Goal: Information Seeking & Learning: Find specific fact

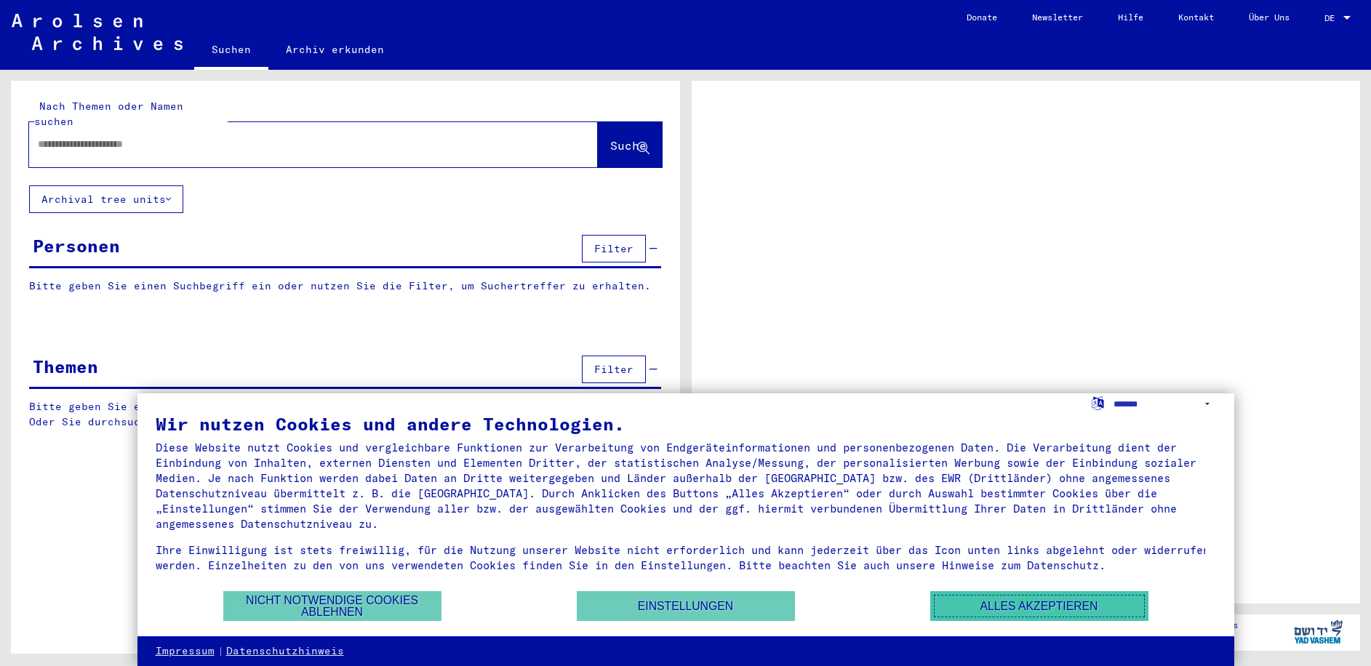
click at [1021, 612] on button "Alles akzeptieren" at bounding box center [1039, 606] width 218 height 30
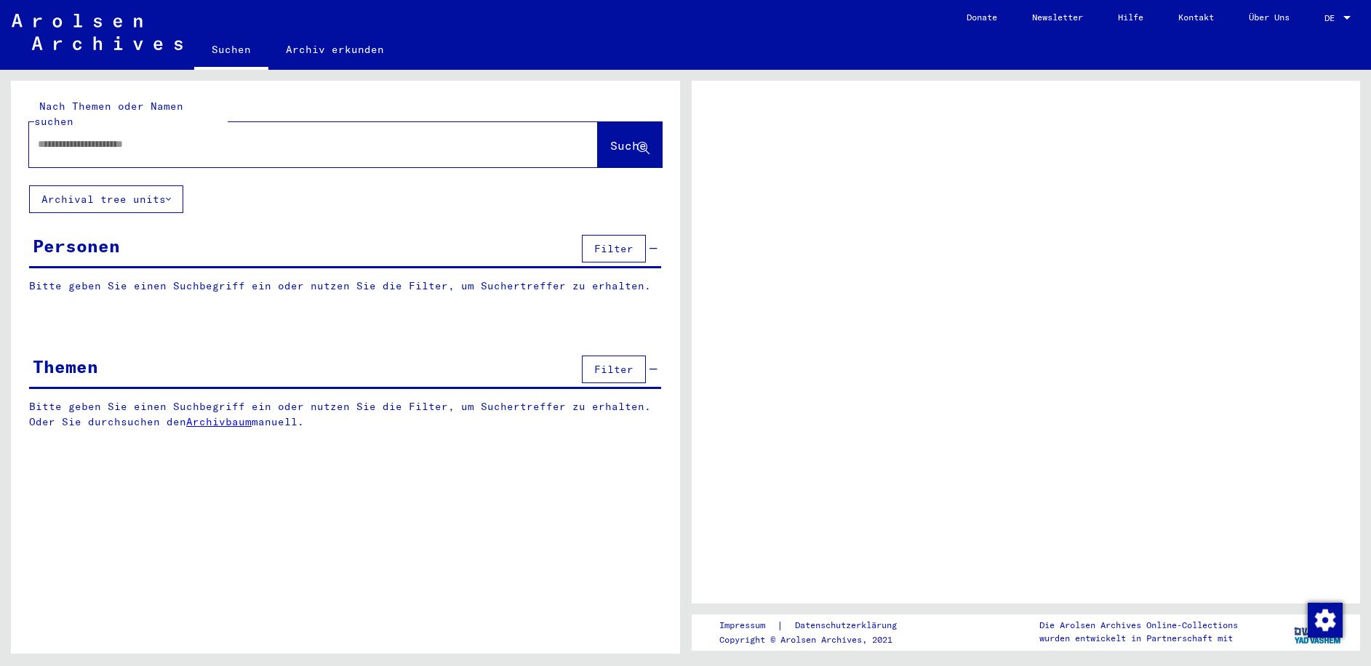
click at [129, 137] on input "text" at bounding box center [300, 144] width 525 height 15
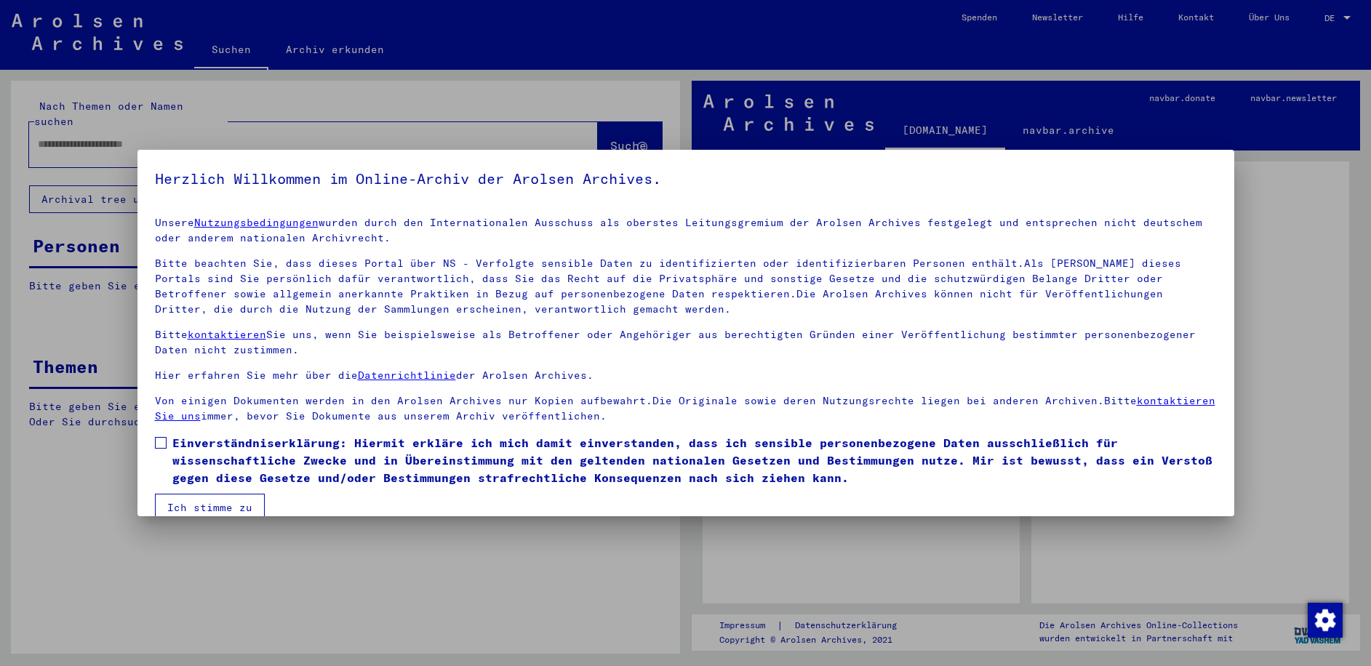
click at [158, 445] on span at bounding box center [161, 443] width 12 height 12
drag, startPoint x: 206, startPoint y: 505, endPoint x: 375, endPoint y: 556, distance: 176.2
click at [207, 505] on button "Ich stimme zu" at bounding box center [210, 508] width 110 height 28
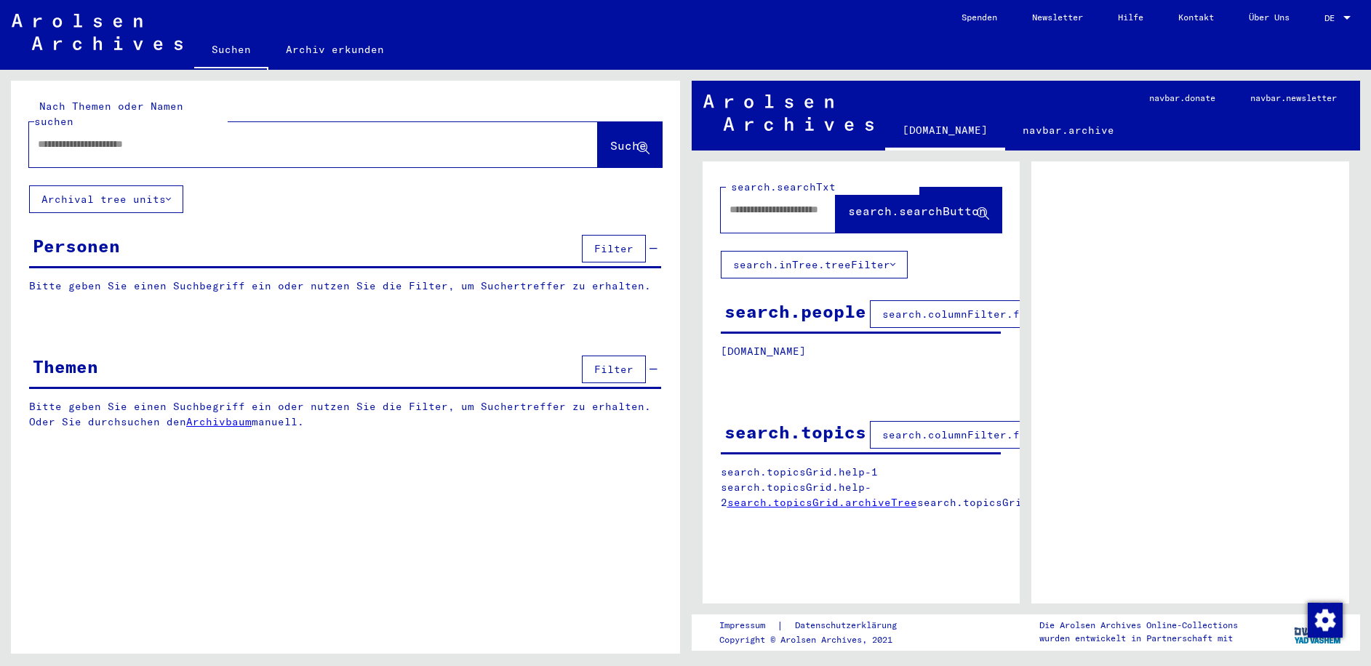
click at [108, 137] on input "text" at bounding box center [300, 144] width 525 height 15
type input "*****"
click at [610, 138] on span "Suche" at bounding box center [628, 145] width 36 height 15
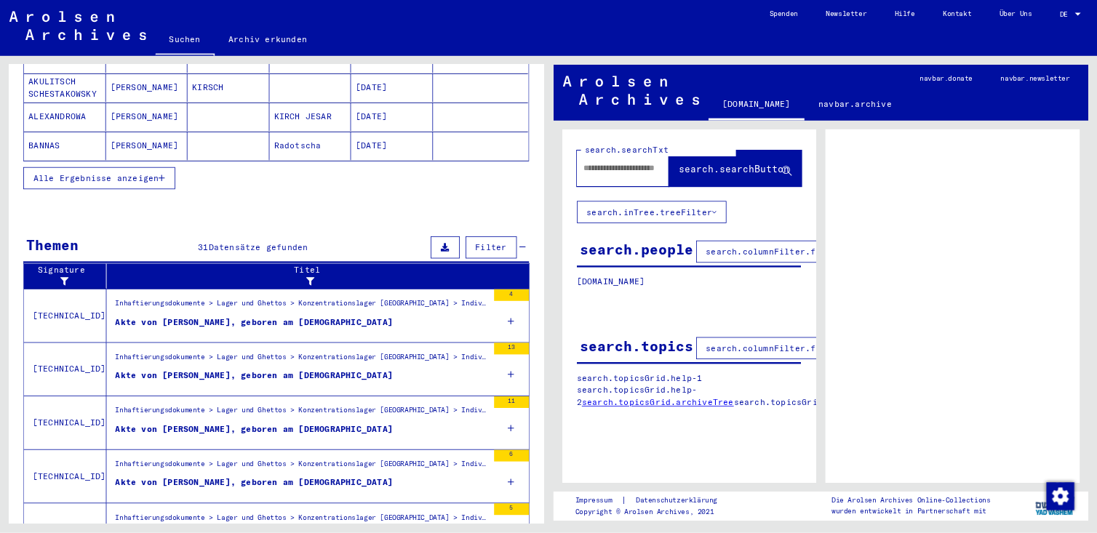
scroll to position [361, 0]
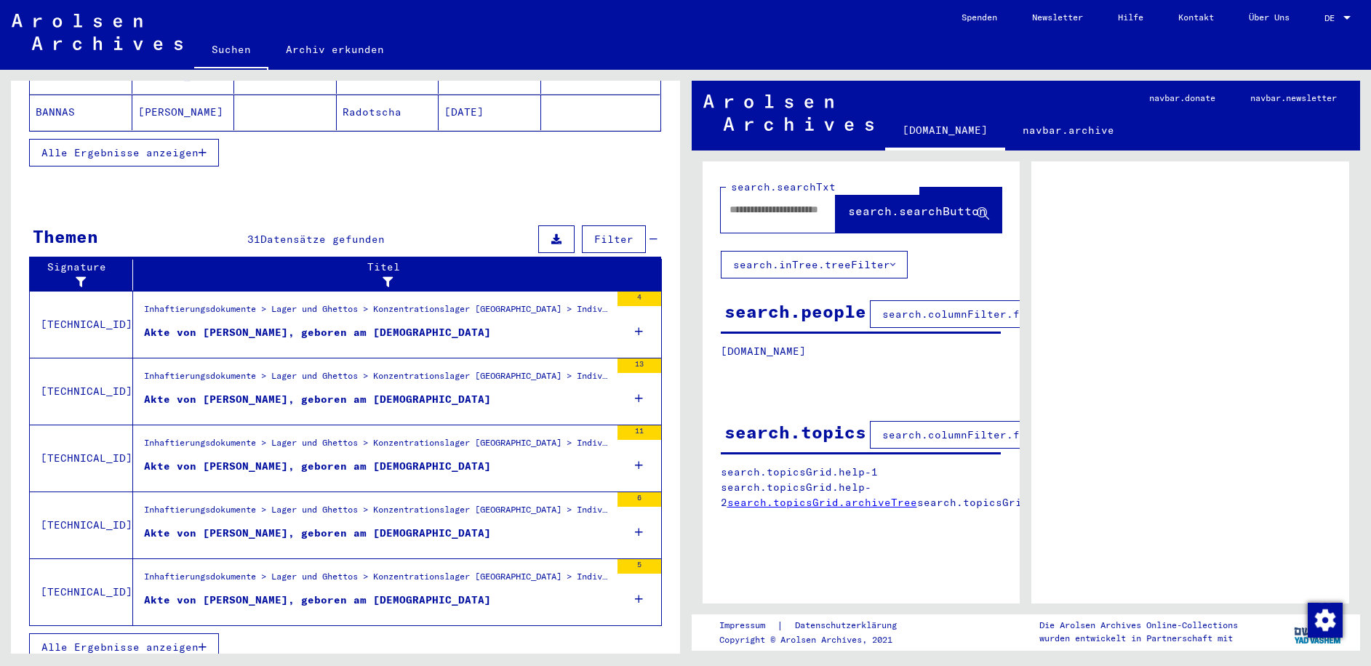
click at [230, 459] on div "Akte von [PERSON_NAME], geboren am [DEMOGRAPHIC_DATA]" at bounding box center [317, 466] width 347 height 15
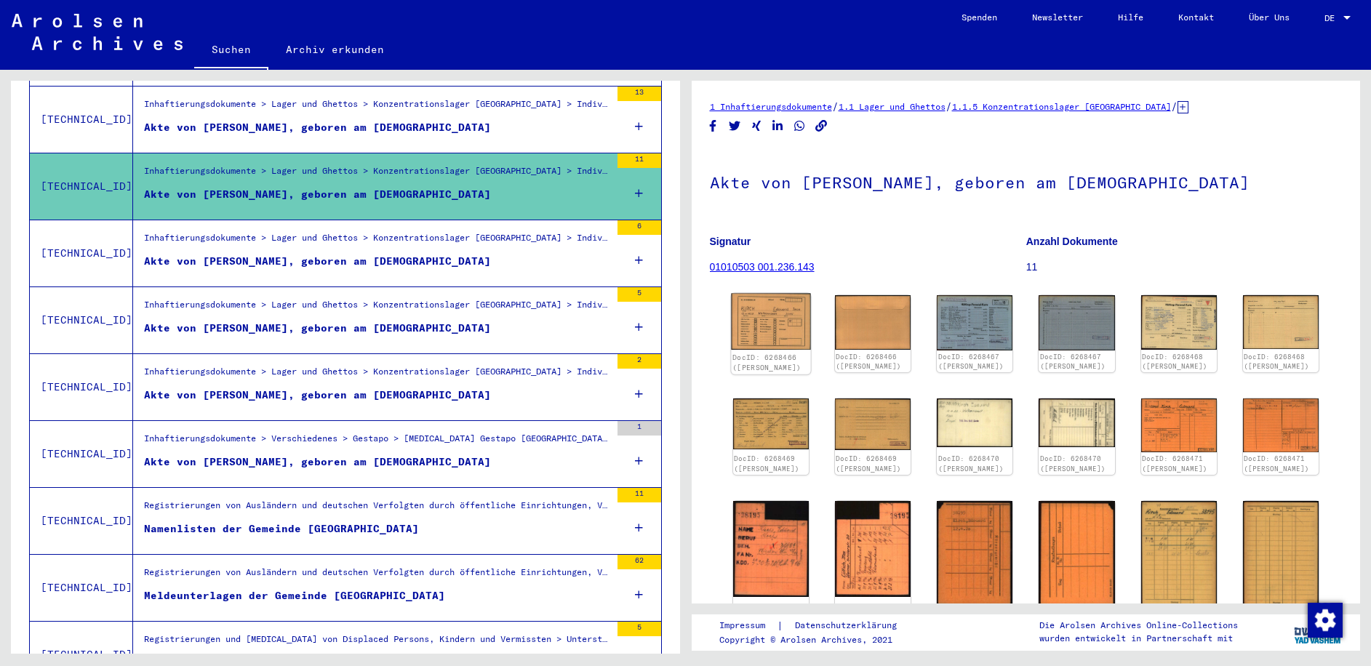
click at [785, 339] on img at bounding box center [770, 322] width 79 height 57
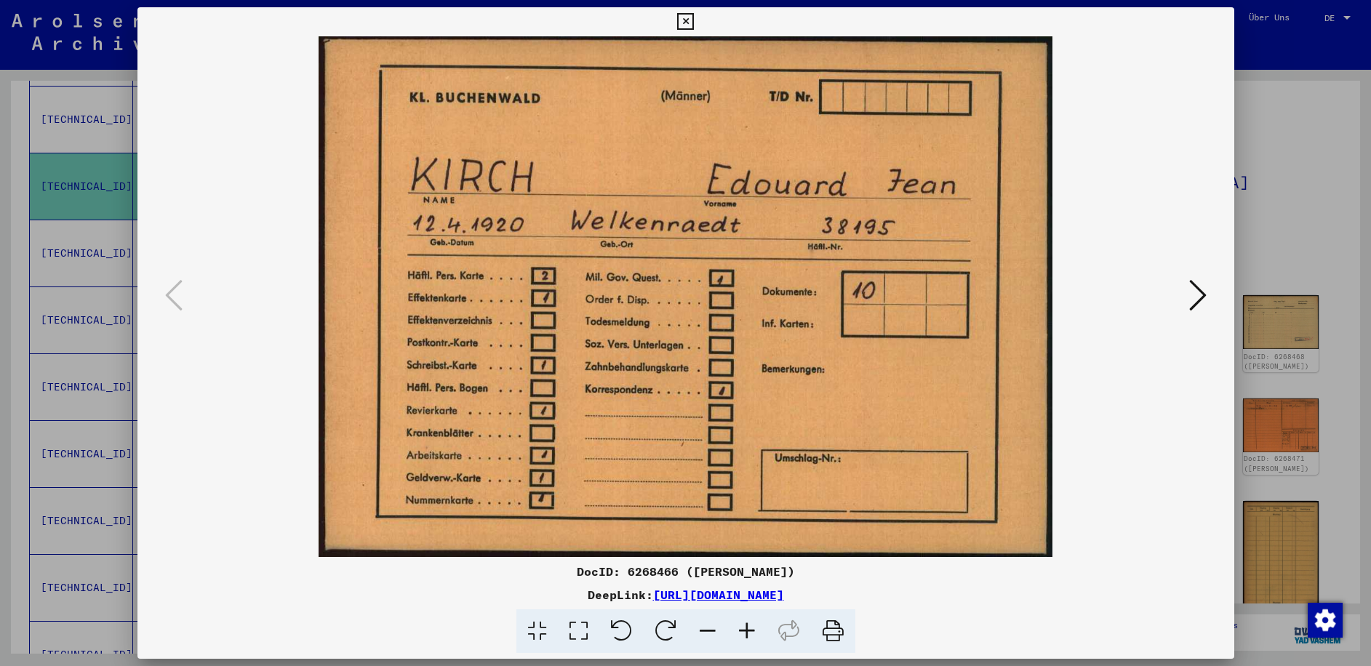
click at [1201, 295] on icon at bounding box center [1197, 295] width 17 height 35
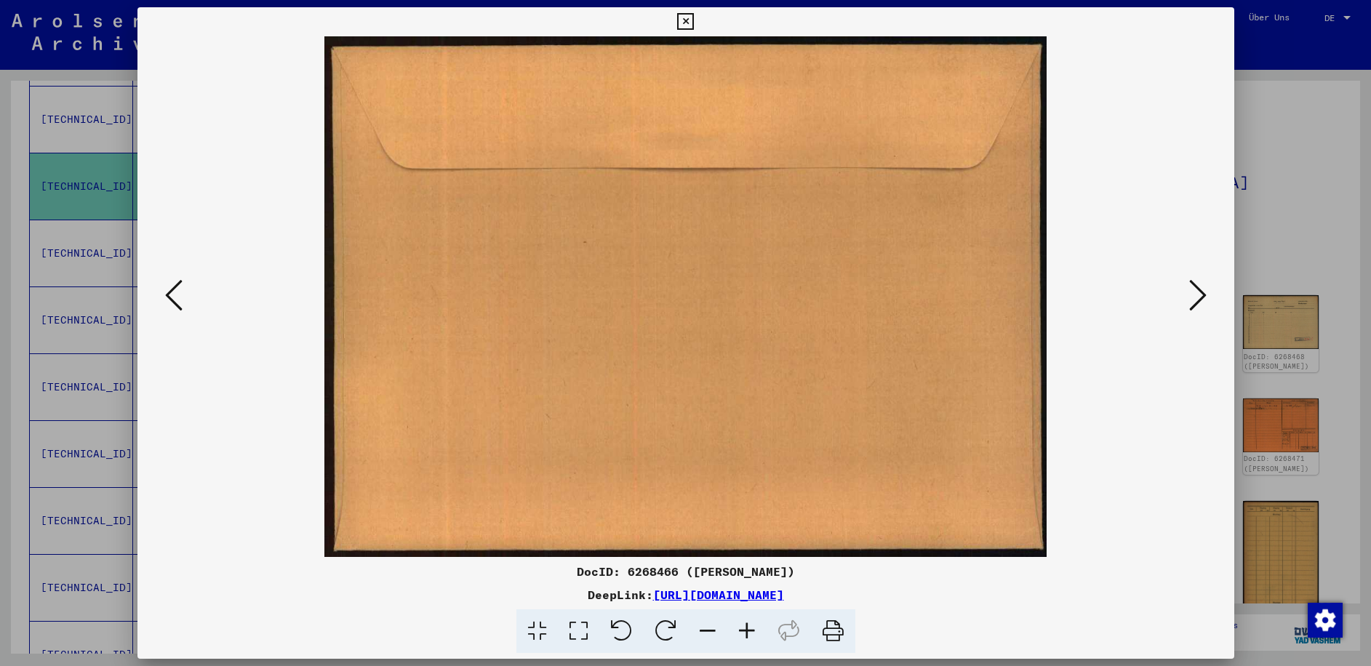
click at [1201, 295] on icon at bounding box center [1197, 295] width 17 height 35
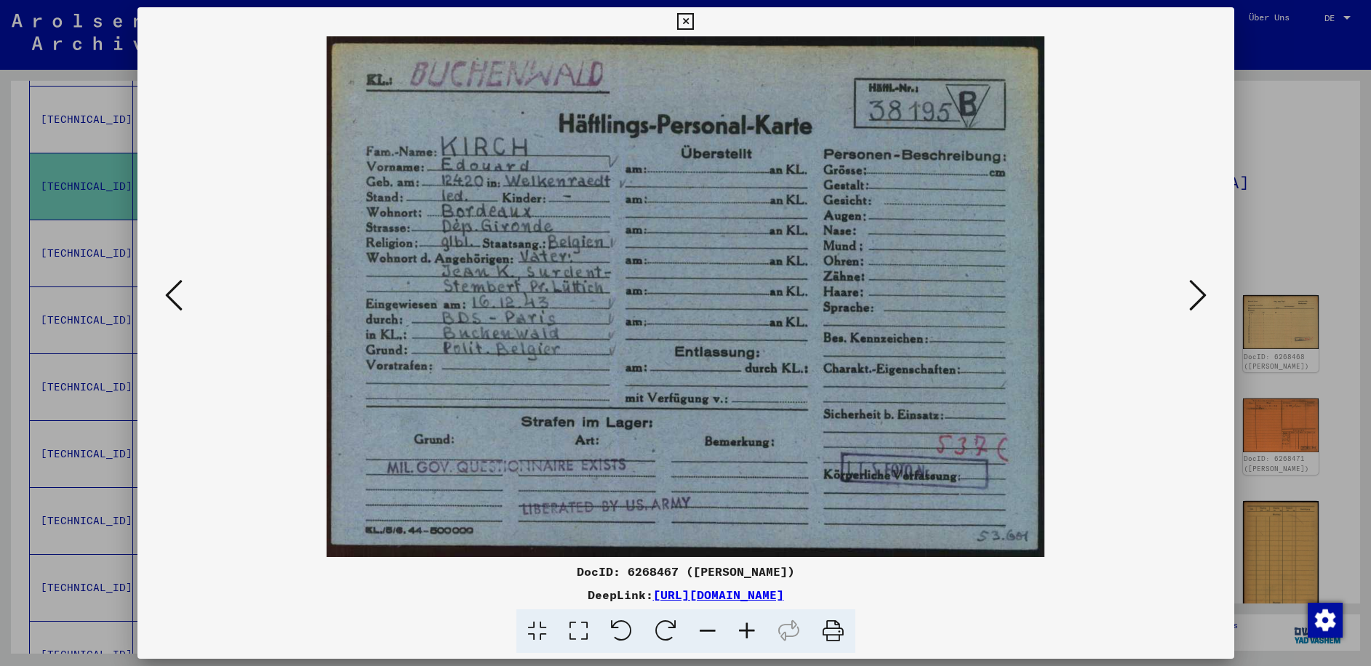
click at [1201, 295] on icon at bounding box center [1197, 295] width 17 height 35
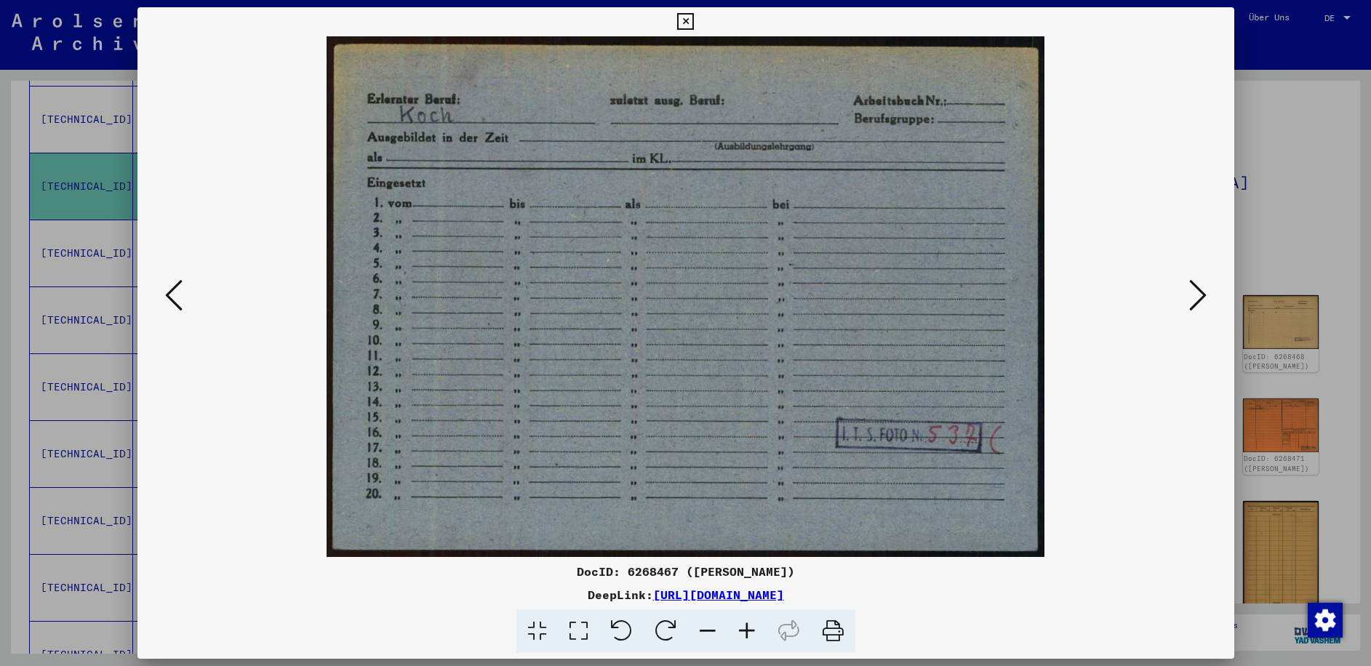
click at [1201, 295] on icon at bounding box center [1197, 295] width 17 height 35
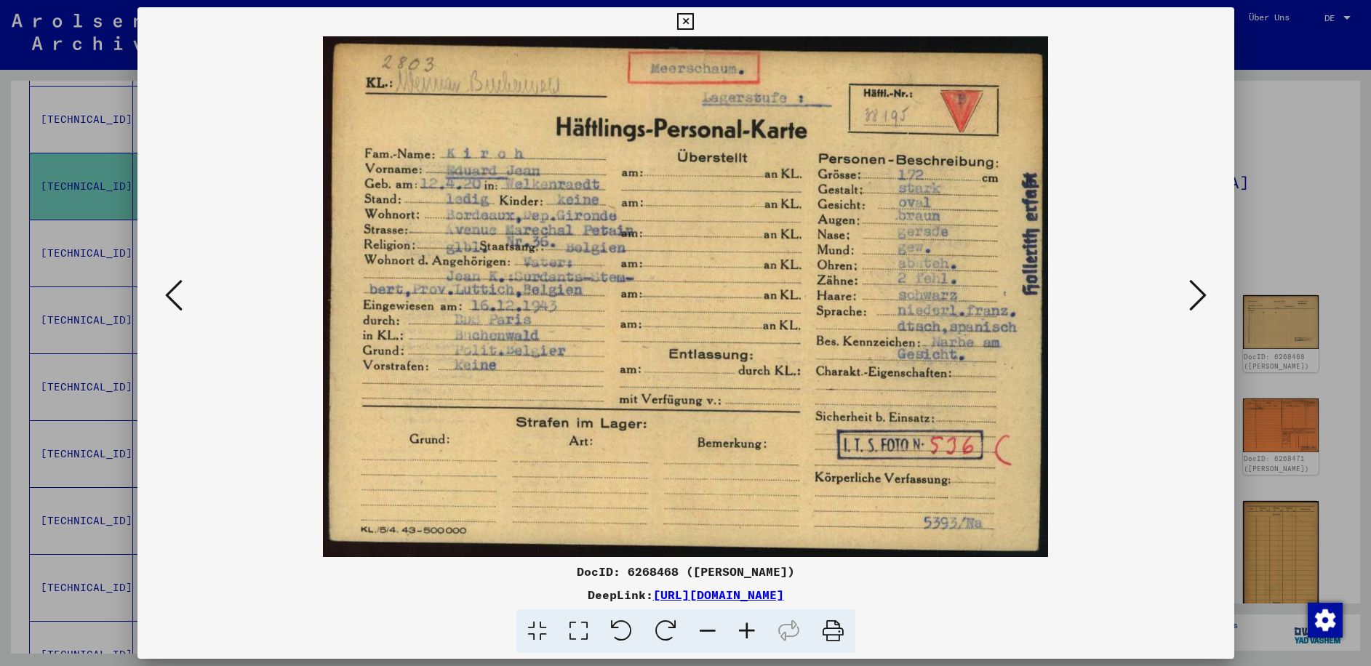
click at [1201, 295] on icon at bounding box center [1197, 295] width 17 height 35
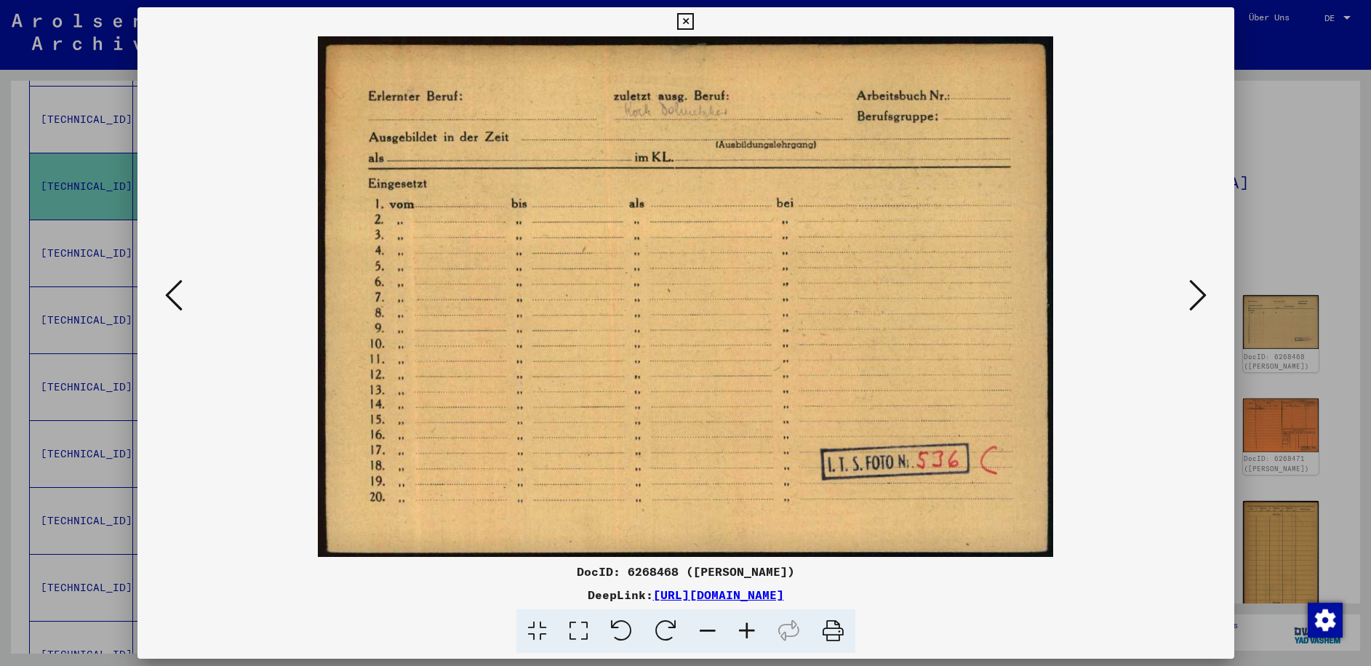
click at [1201, 295] on icon at bounding box center [1197, 295] width 17 height 35
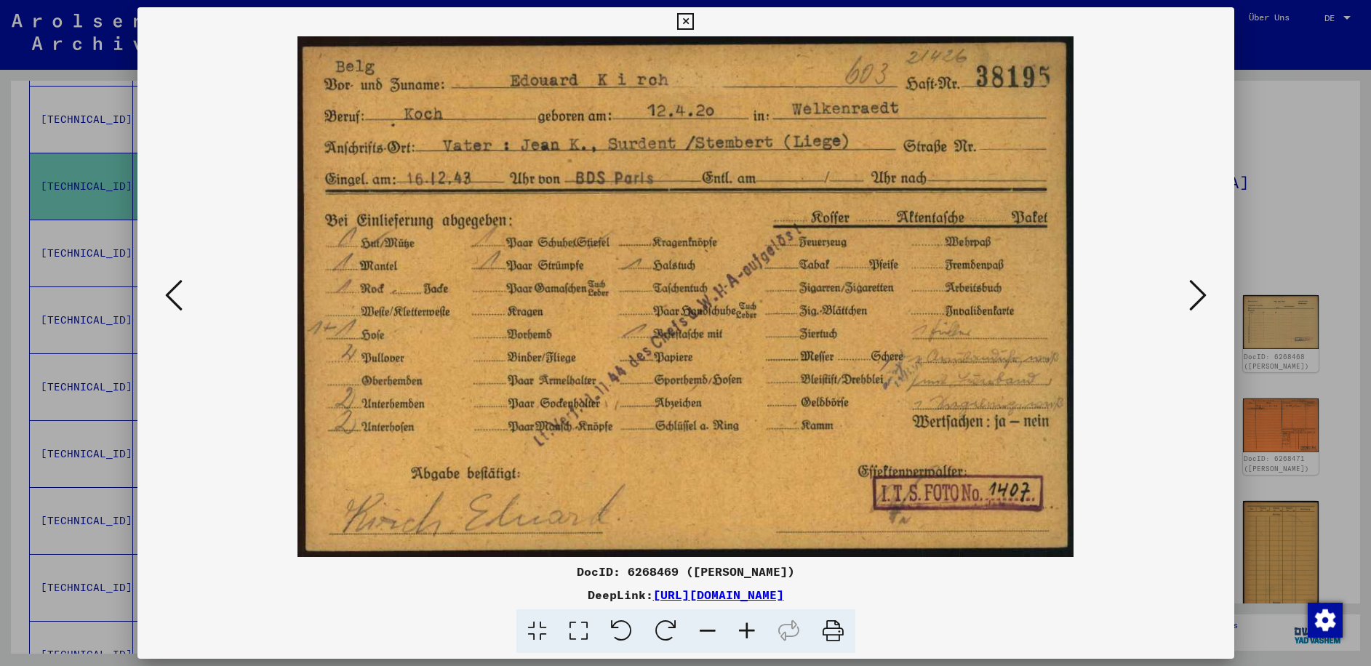
click at [1201, 295] on icon at bounding box center [1197, 295] width 17 height 35
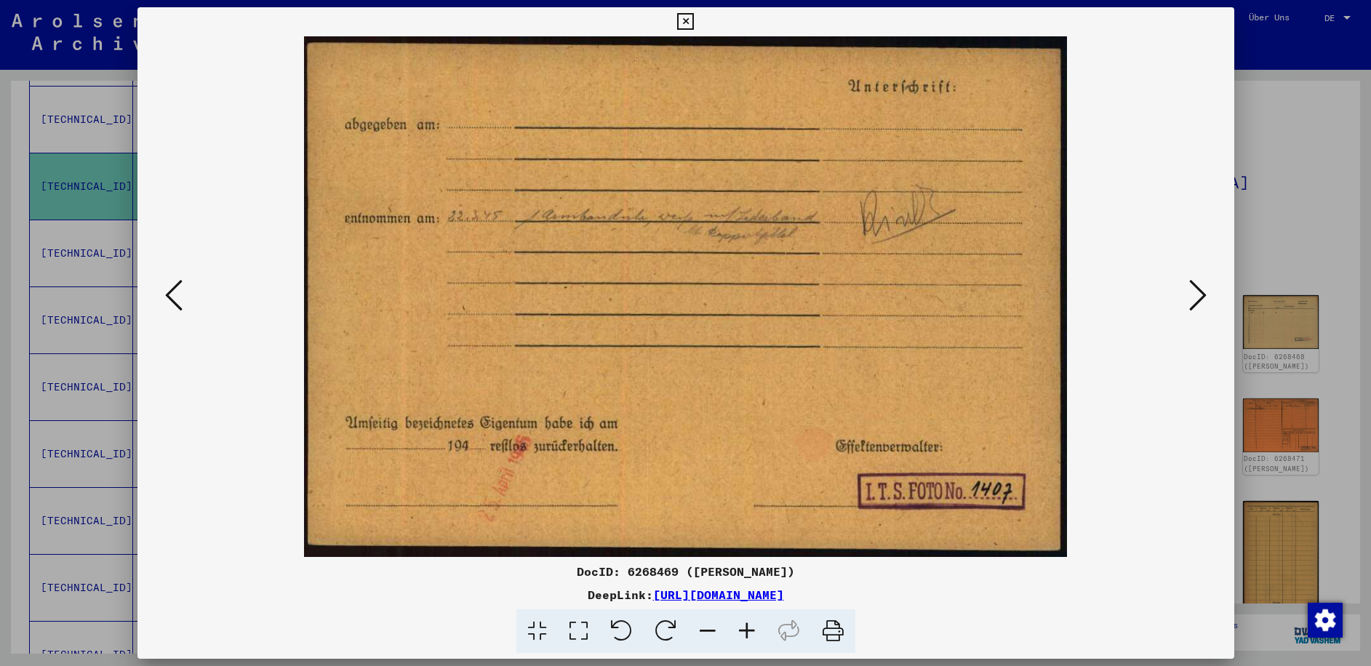
click at [1201, 295] on icon at bounding box center [1197, 295] width 17 height 35
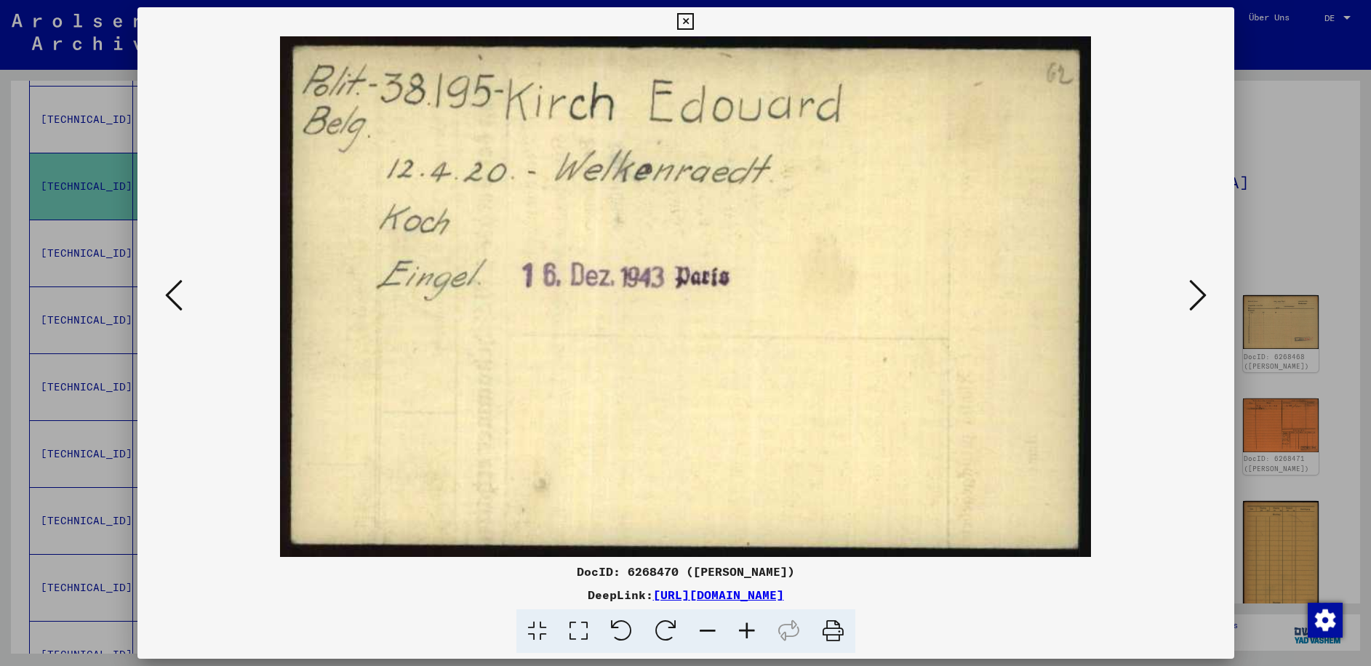
click at [1201, 295] on icon at bounding box center [1197, 295] width 17 height 35
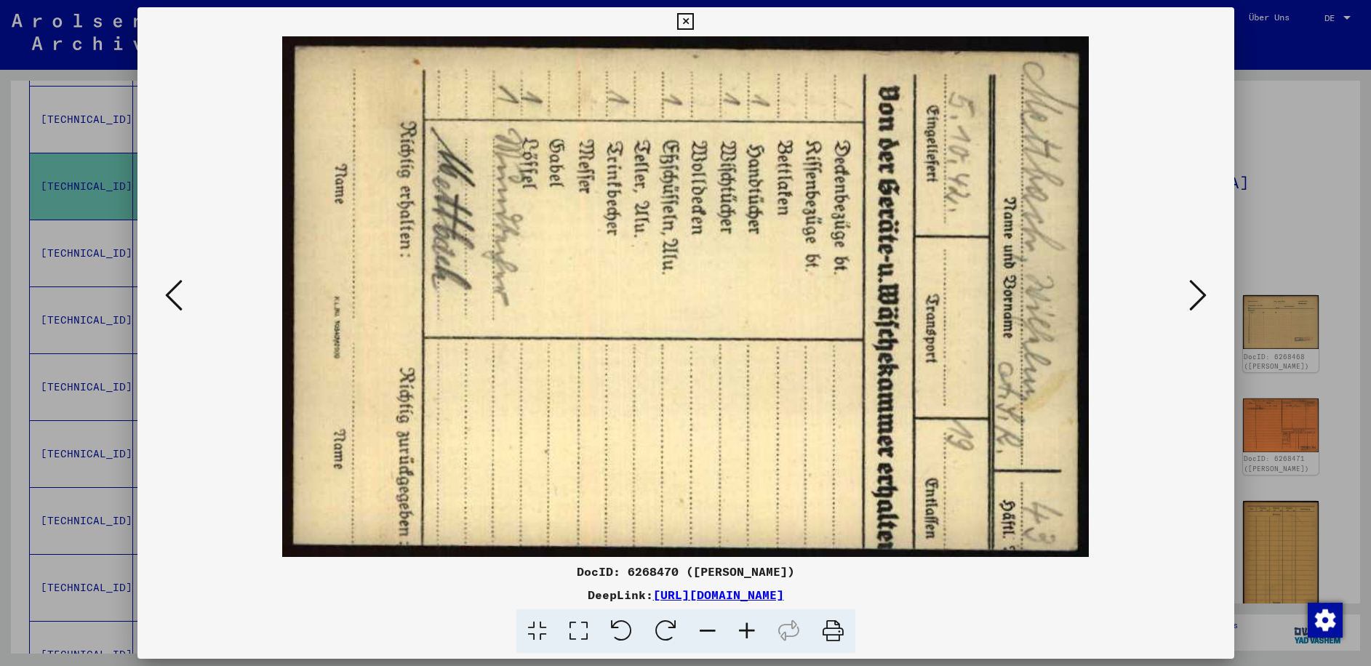
click at [1201, 295] on icon at bounding box center [1197, 295] width 17 height 35
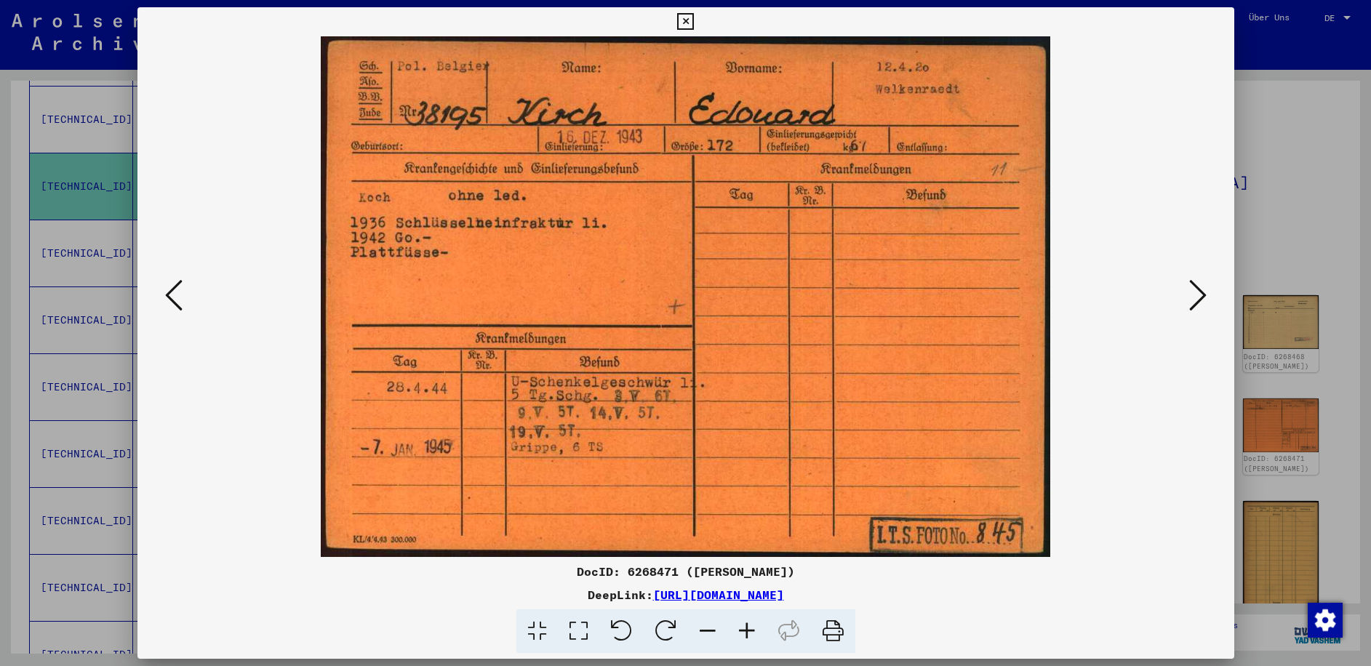
click at [1201, 295] on icon at bounding box center [1197, 295] width 17 height 35
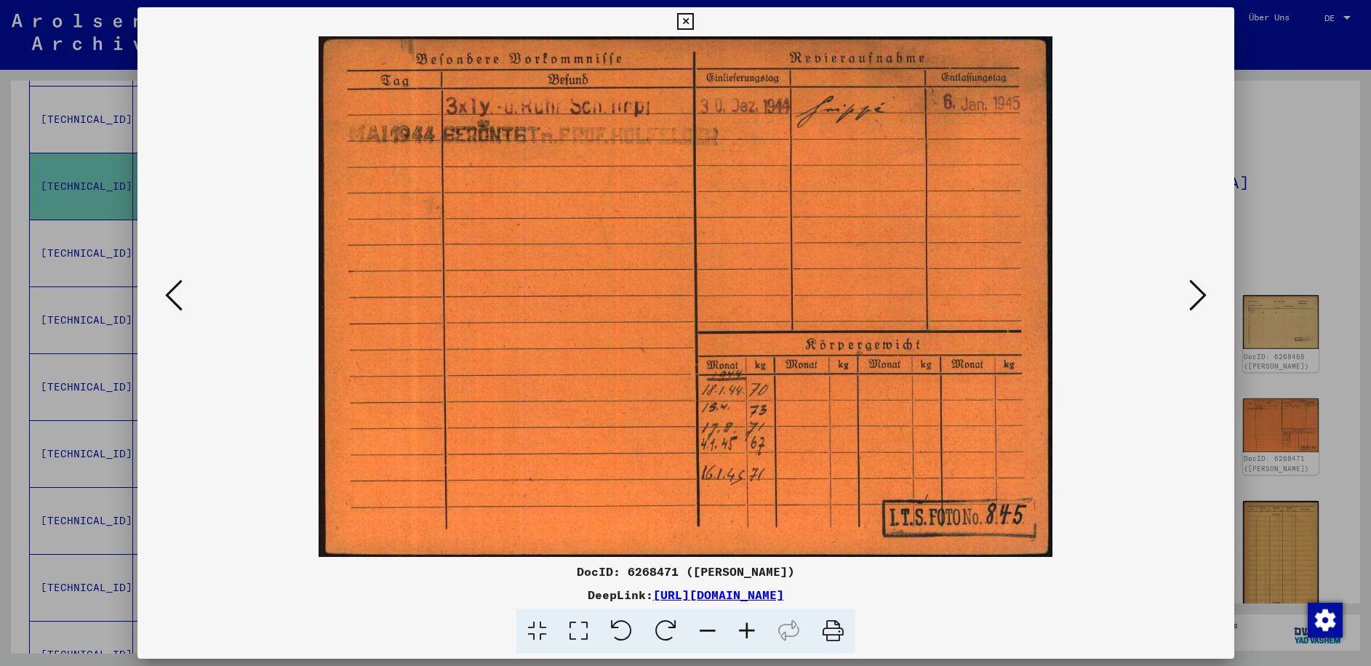
click at [1201, 295] on icon at bounding box center [1197, 295] width 17 height 35
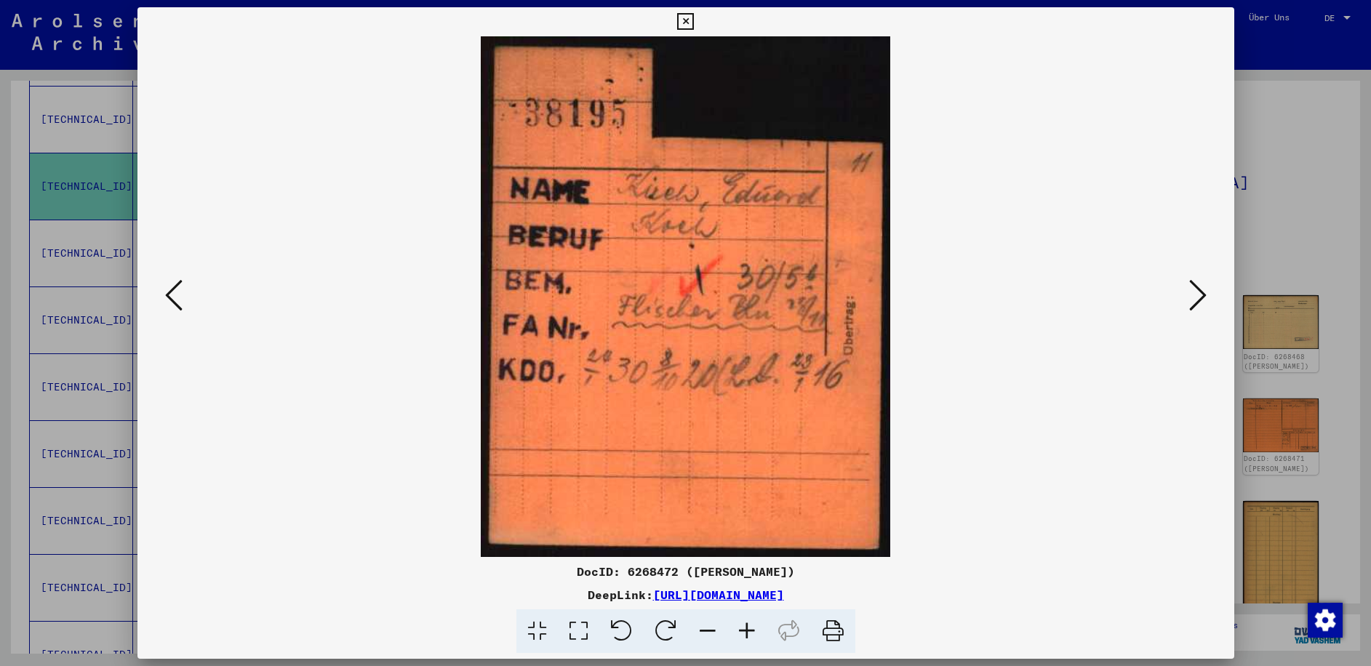
click at [1201, 295] on icon at bounding box center [1197, 295] width 17 height 35
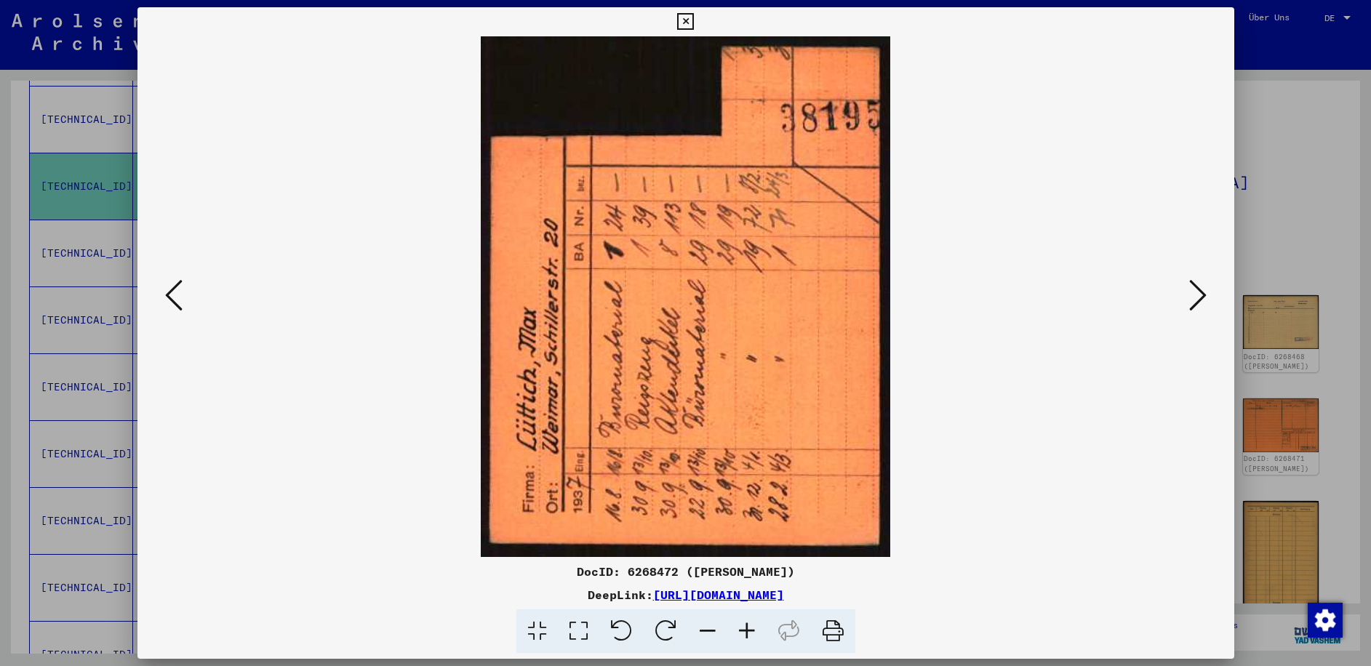
click at [1201, 295] on icon at bounding box center [1197, 295] width 17 height 35
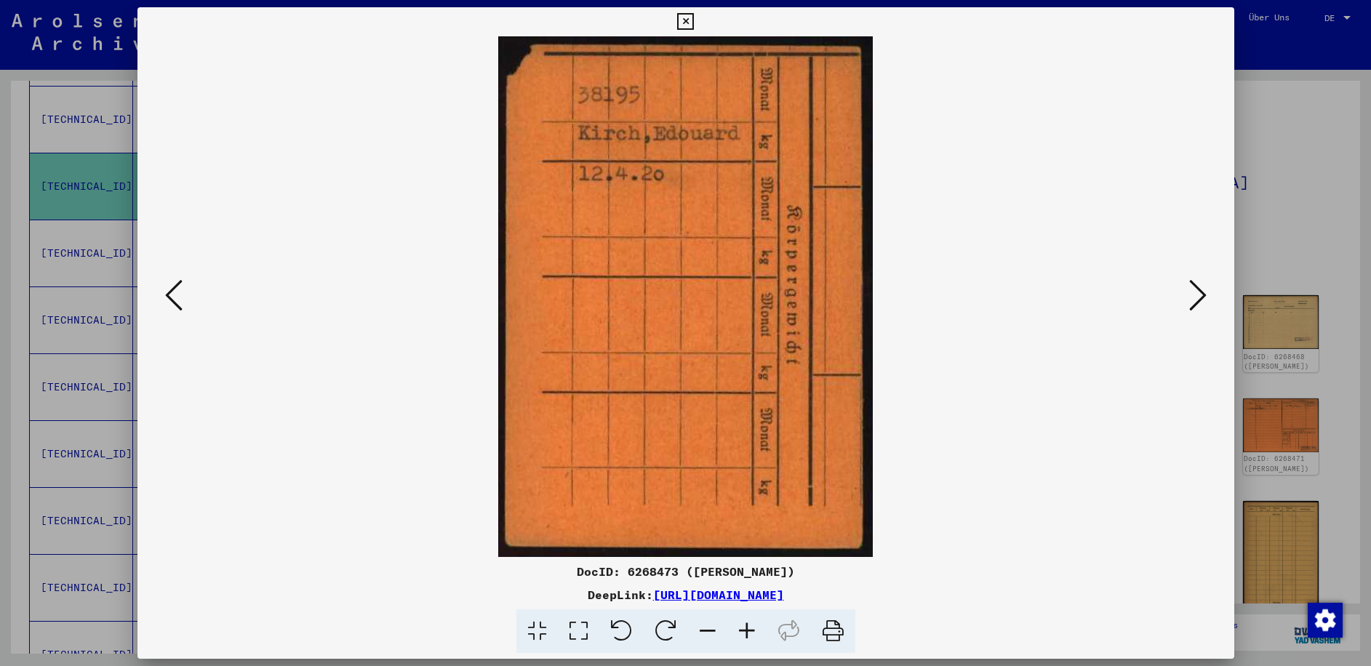
click at [1201, 295] on icon at bounding box center [1197, 295] width 17 height 35
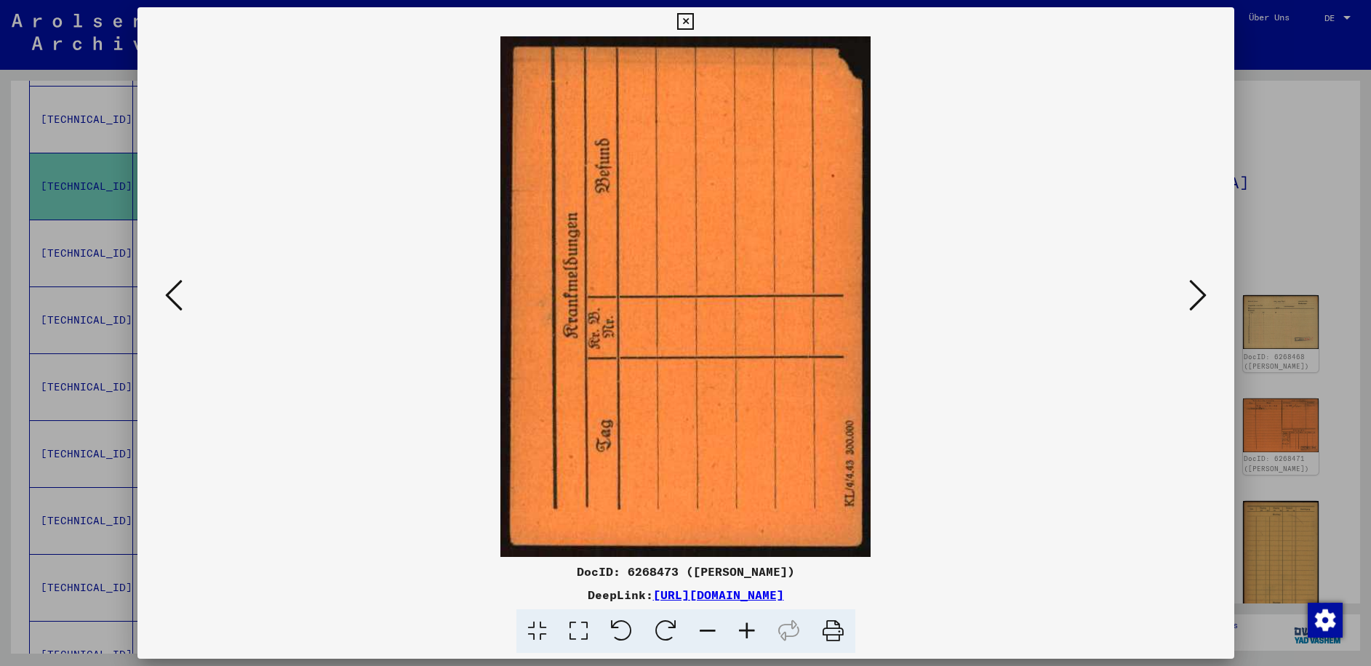
click at [1201, 295] on icon at bounding box center [1197, 295] width 17 height 35
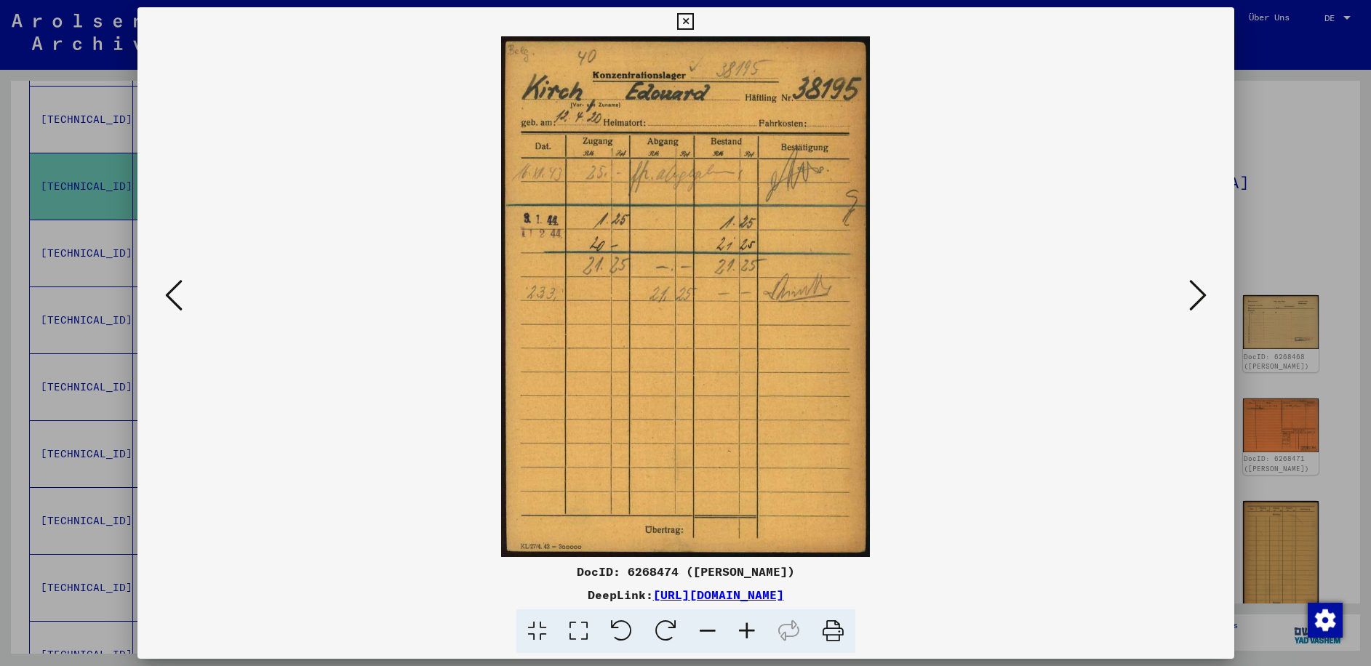
click at [1201, 295] on icon at bounding box center [1197, 295] width 17 height 35
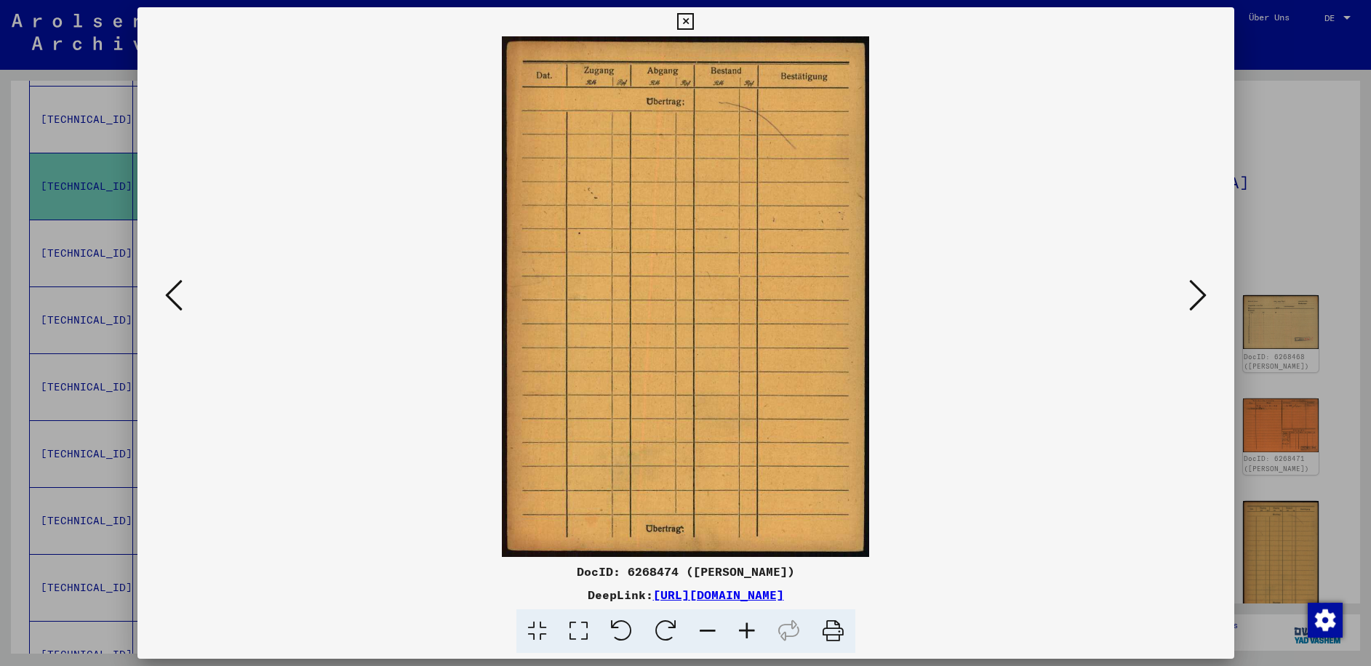
click at [1201, 295] on icon at bounding box center [1197, 295] width 17 height 35
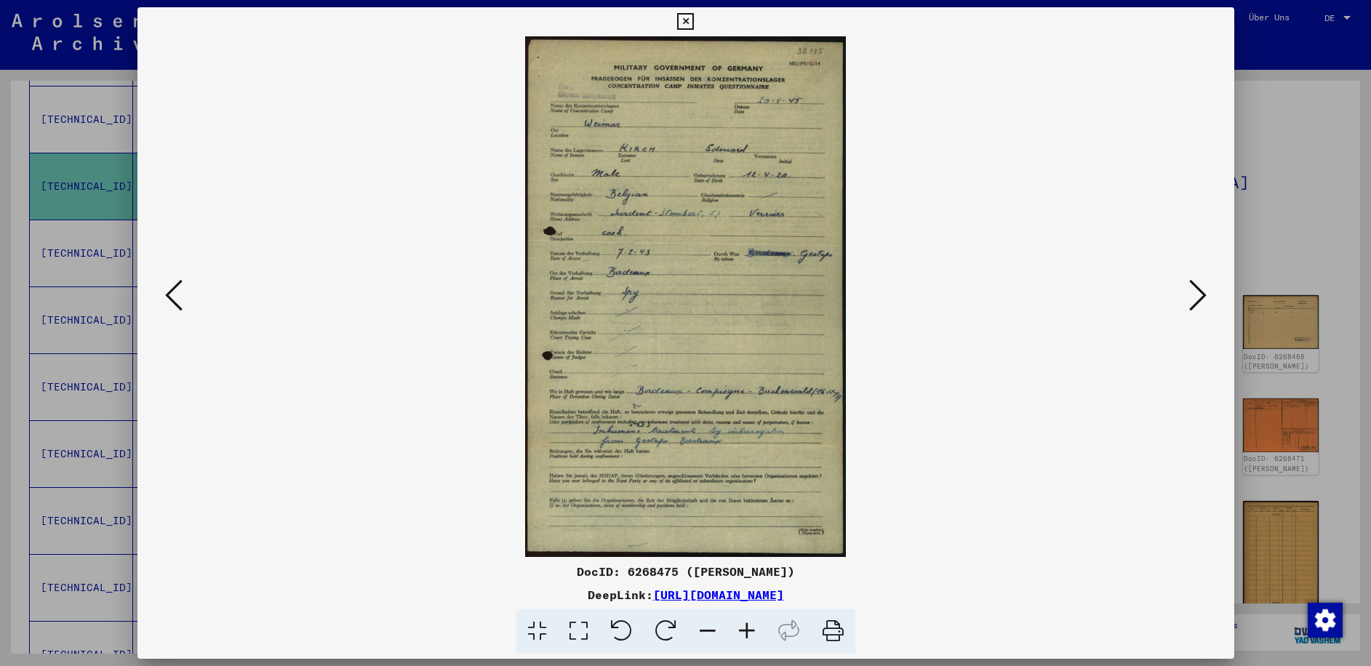
click at [1153, 313] on img at bounding box center [686, 296] width 998 height 521
click at [1199, 295] on icon at bounding box center [1197, 295] width 17 height 35
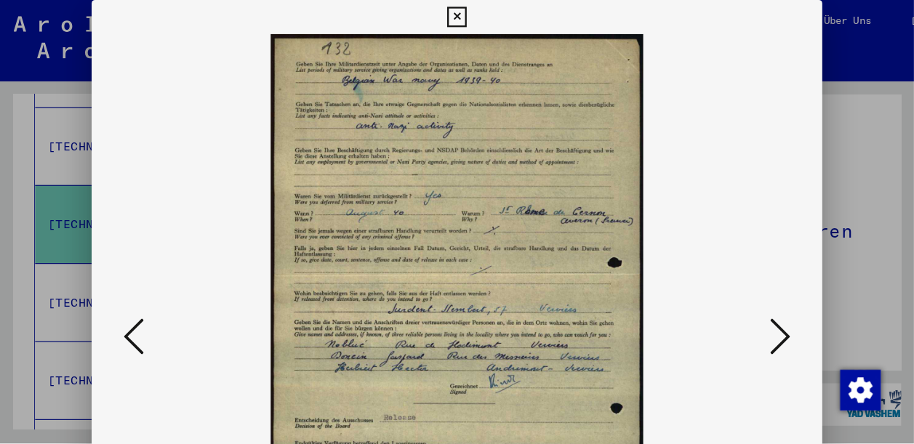
scroll to position [361, 0]
click at [672, 292] on icon at bounding box center [668, 288] width 17 height 35
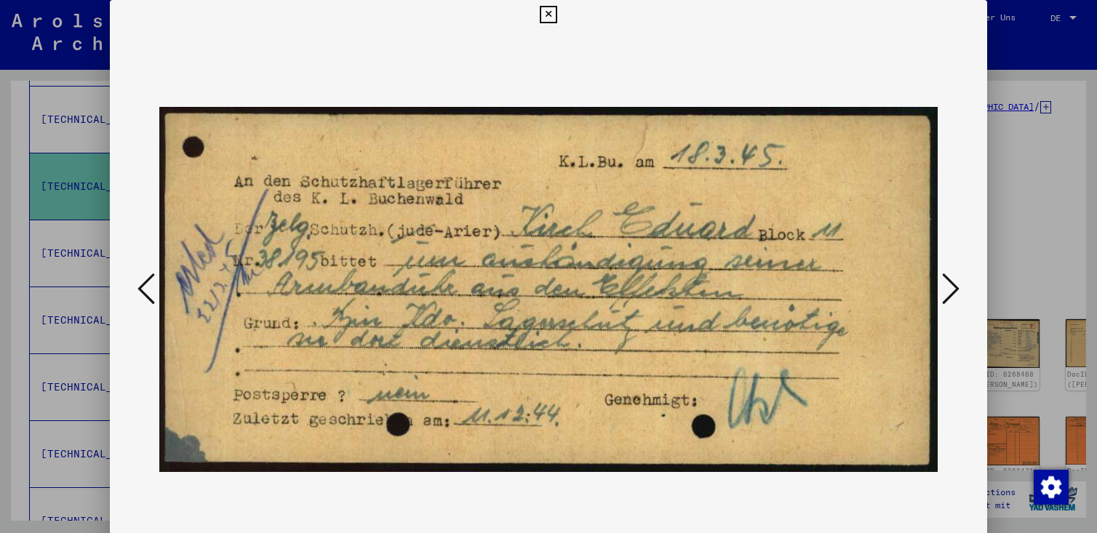
click at [950, 289] on icon at bounding box center [950, 288] width 17 height 35
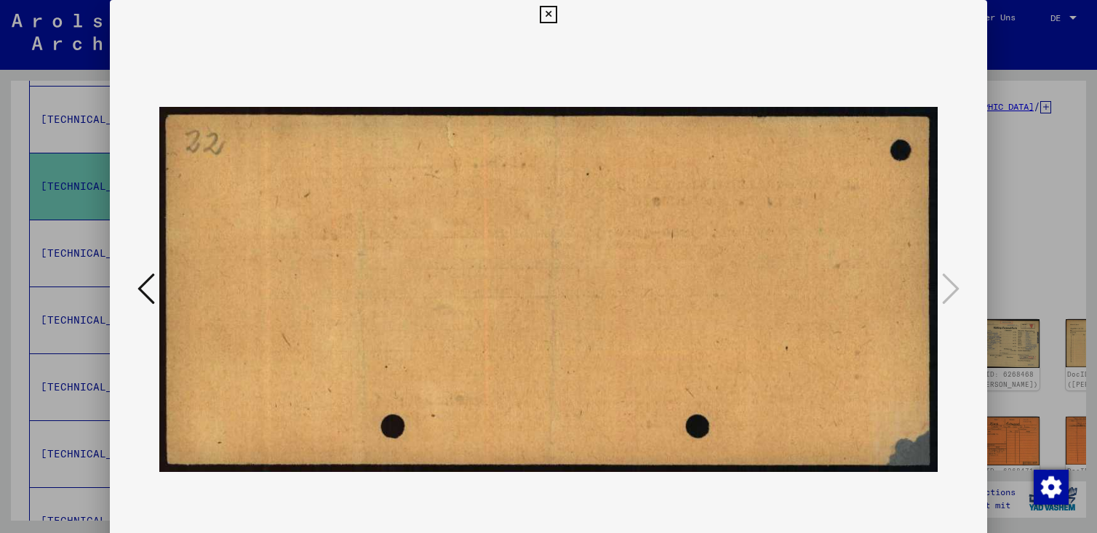
click at [548, 17] on icon at bounding box center [548, 14] width 17 height 17
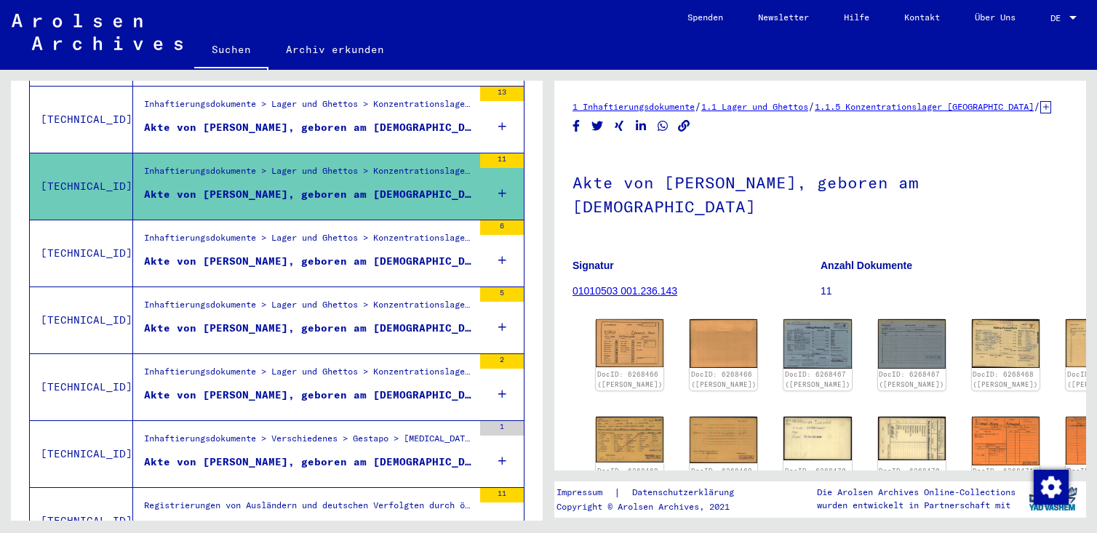
click at [271, 254] on div "Akte von [PERSON_NAME], geboren am [DEMOGRAPHIC_DATA]" at bounding box center [308, 261] width 329 height 15
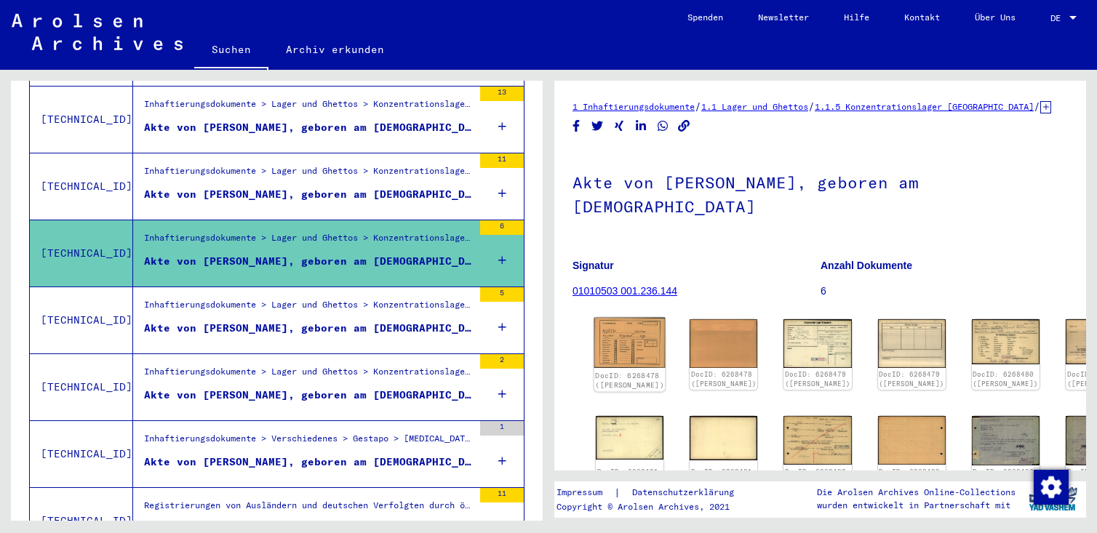
click at [628, 346] on img at bounding box center [629, 343] width 71 height 51
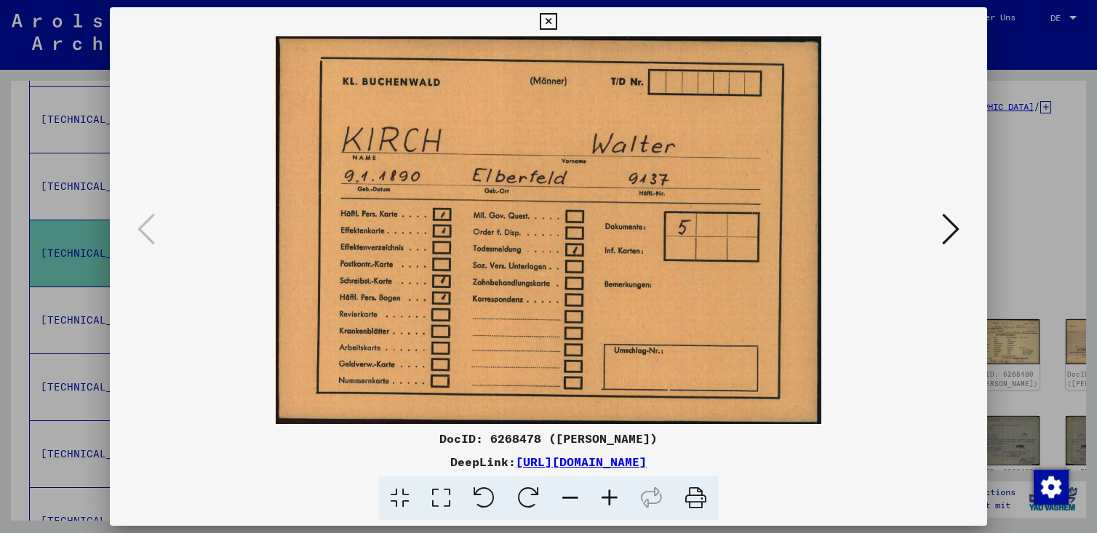
click at [953, 225] on icon at bounding box center [950, 229] width 17 height 35
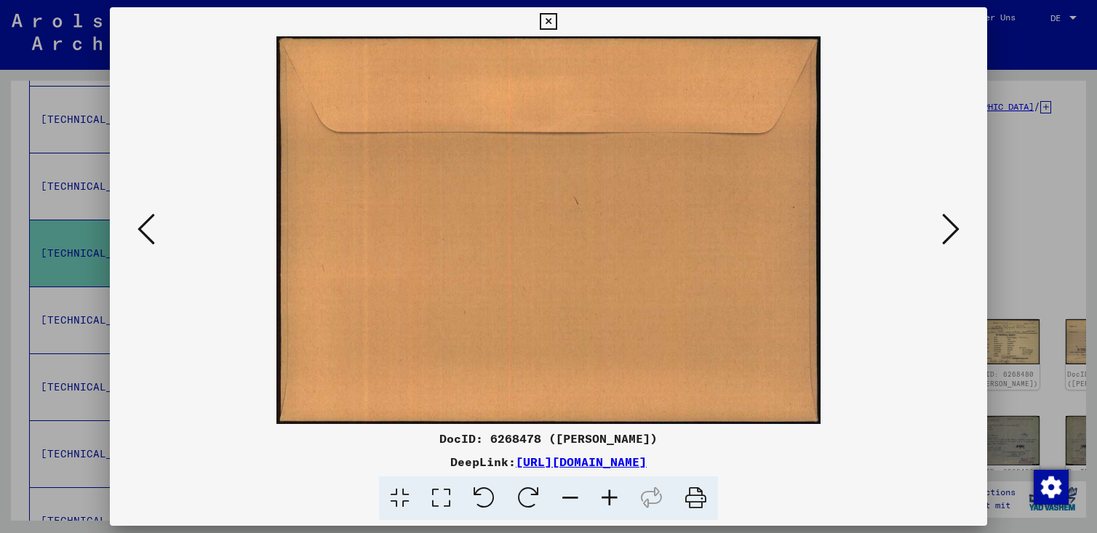
click at [953, 225] on icon at bounding box center [950, 229] width 17 height 35
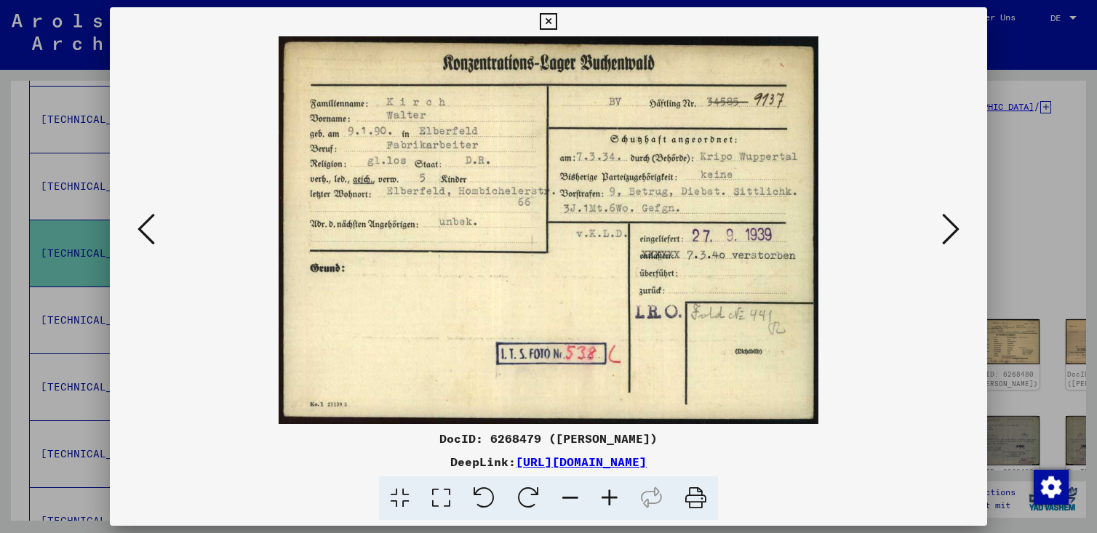
click at [953, 225] on icon at bounding box center [950, 229] width 17 height 35
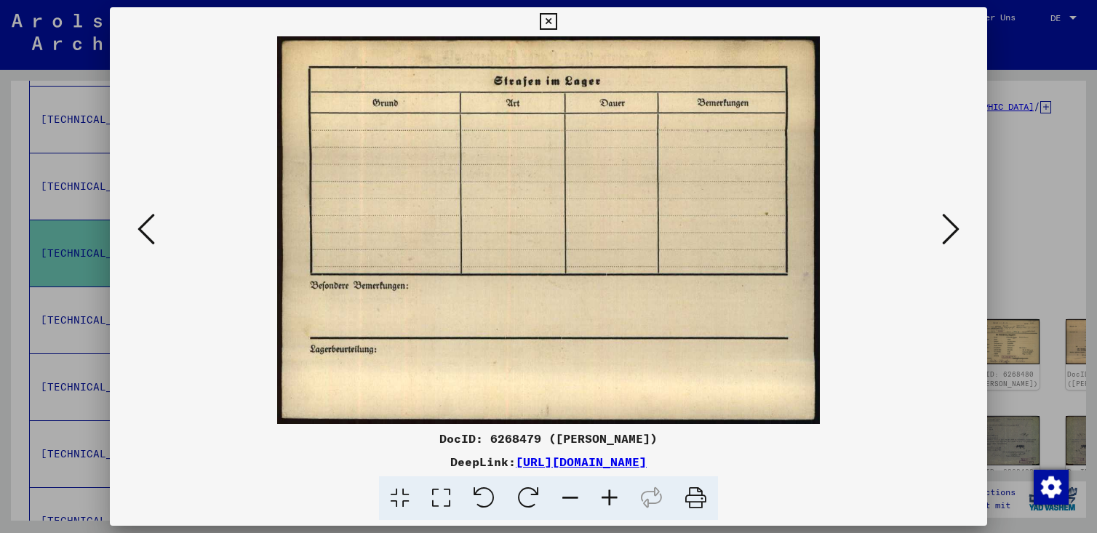
click at [953, 225] on icon at bounding box center [950, 229] width 17 height 35
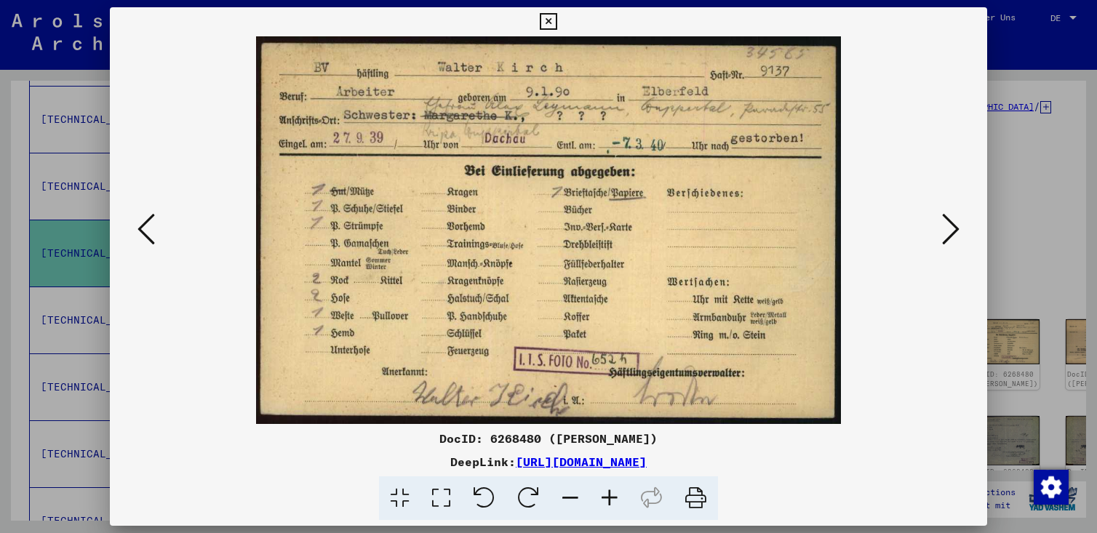
click at [953, 225] on icon at bounding box center [950, 229] width 17 height 35
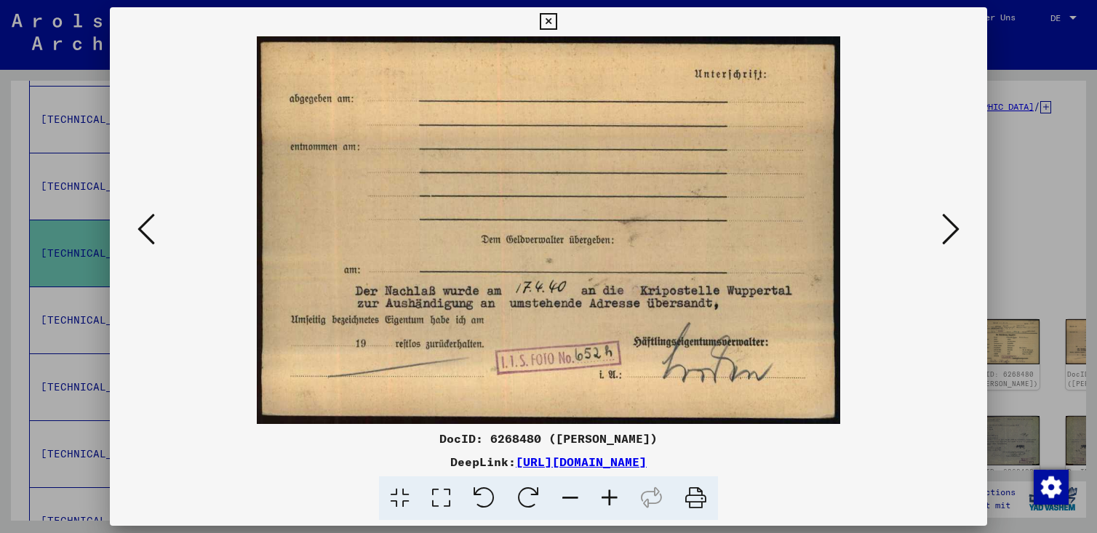
click at [953, 225] on icon at bounding box center [950, 229] width 17 height 35
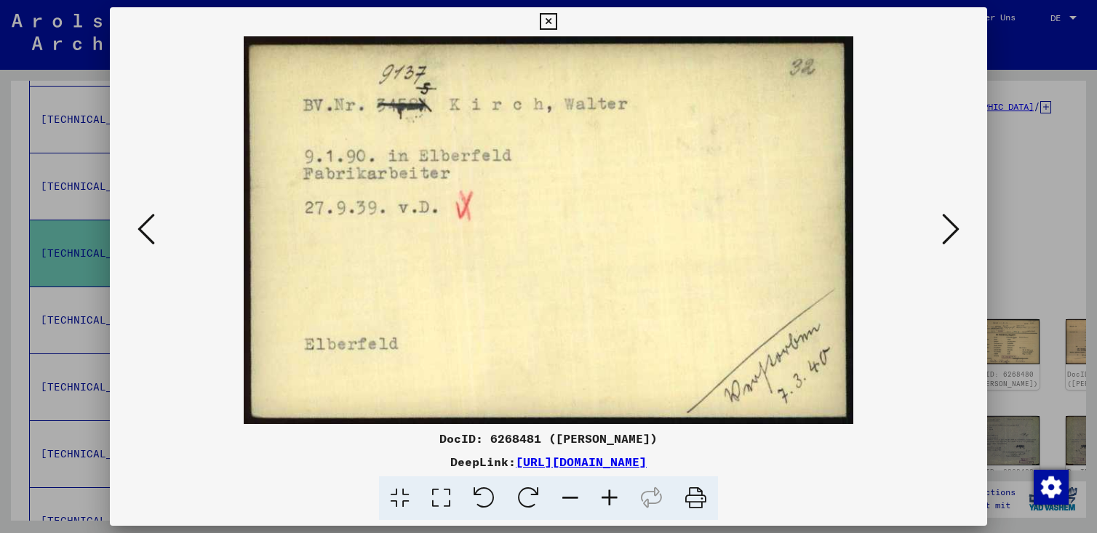
click at [953, 225] on icon at bounding box center [950, 229] width 17 height 35
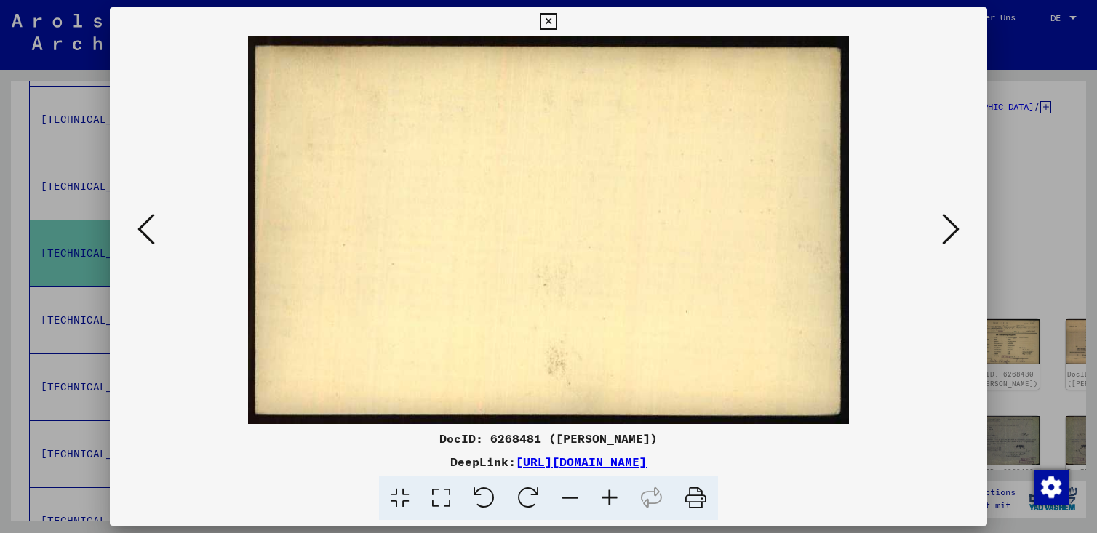
click at [953, 225] on icon at bounding box center [950, 229] width 17 height 35
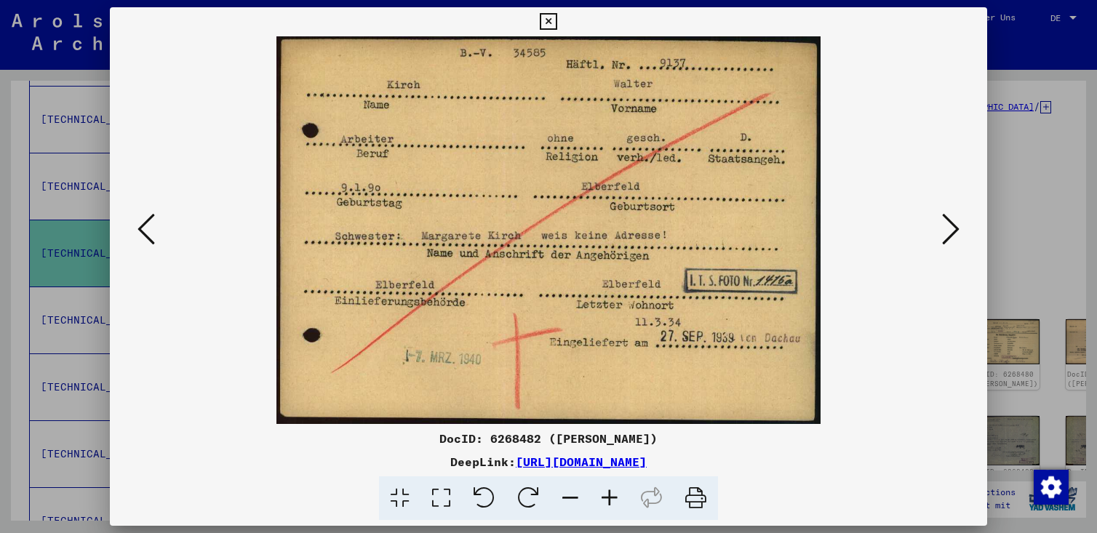
click at [953, 225] on icon at bounding box center [950, 229] width 17 height 35
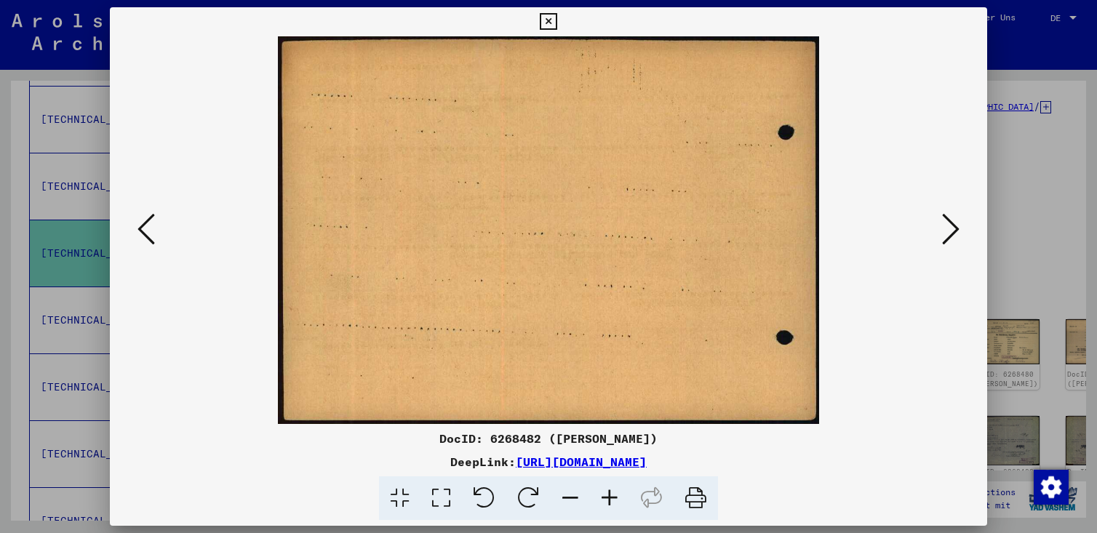
click at [548, 21] on icon at bounding box center [548, 21] width 17 height 17
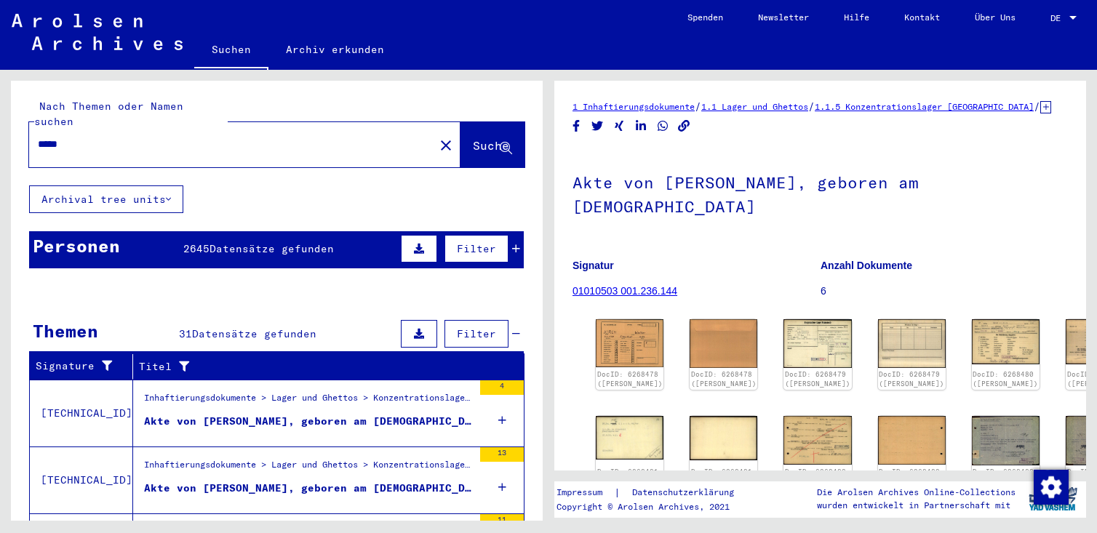
drag, startPoint x: 76, startPoint y: 127, endPoint x: 35, endPoint y: 132, distance: 41.7
click at [35, 132] on div "*****" at bounding box center [227, 144] width 396 height 33
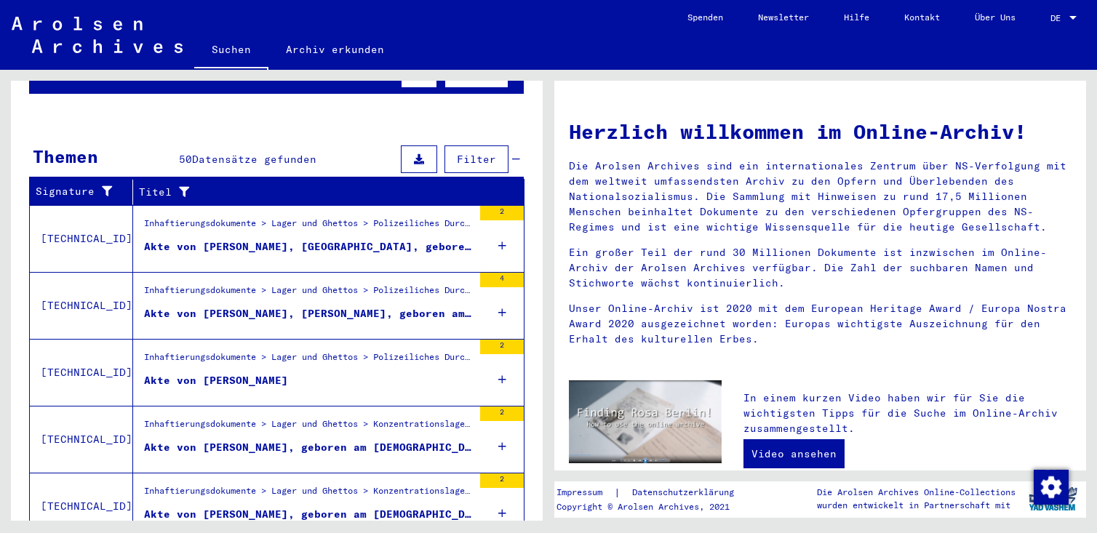
scroll to position [218, 0]
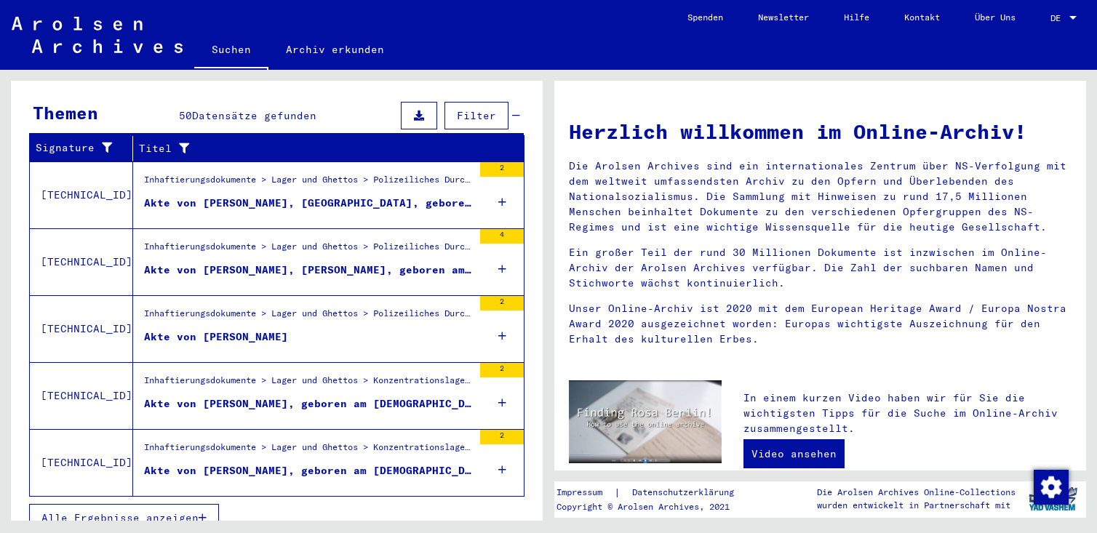
click at [178, 506] on button "Alle Ergebnisse anzeigen" at bounding box center [124, 518] width 190 height 28
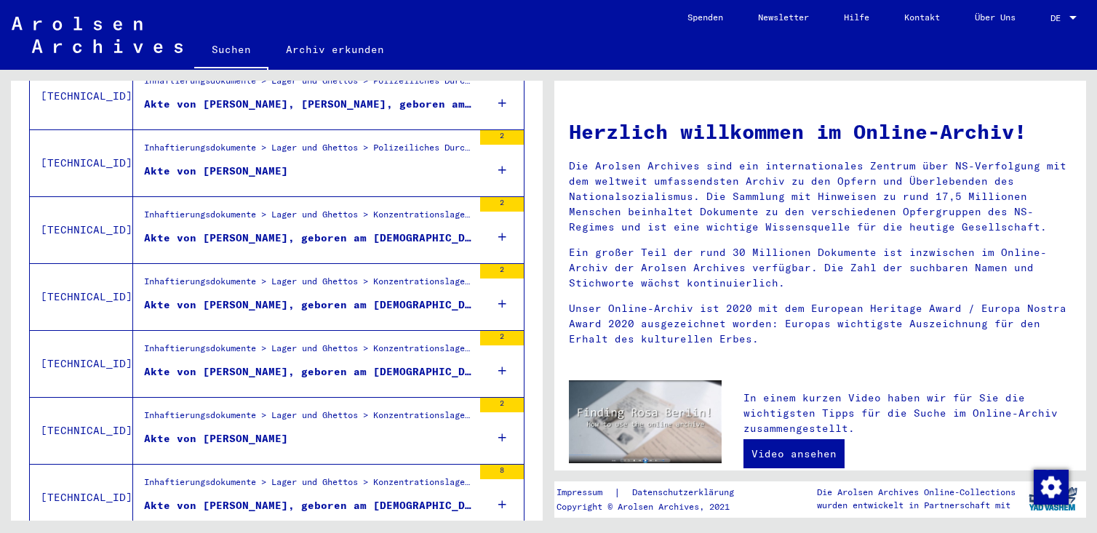
scroll to position [393, 0]
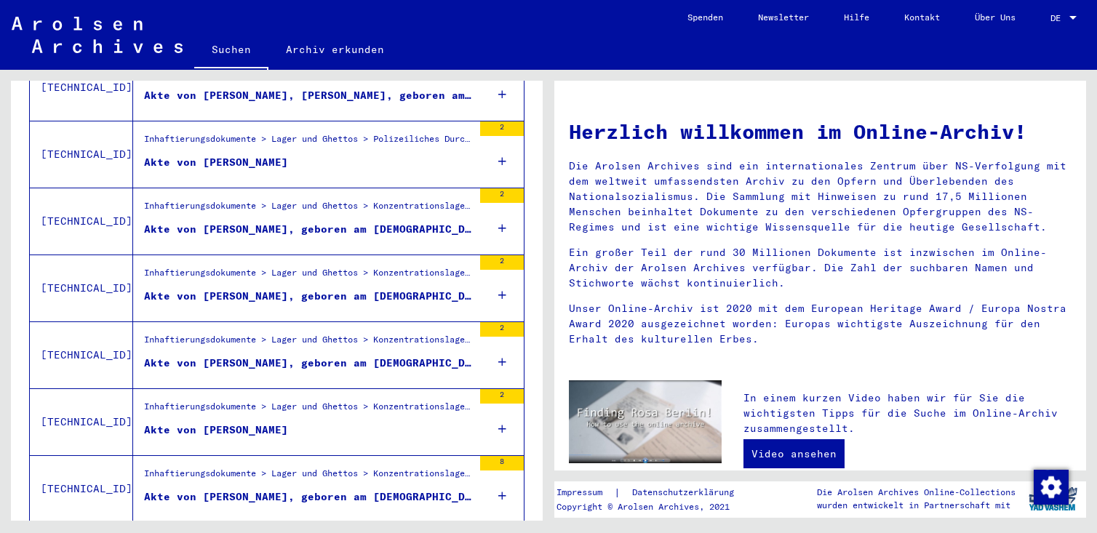
click at [207, 423] on div "Akte von [PERSON_NAME]" at bounding box center [216, 430] width 144 height 15
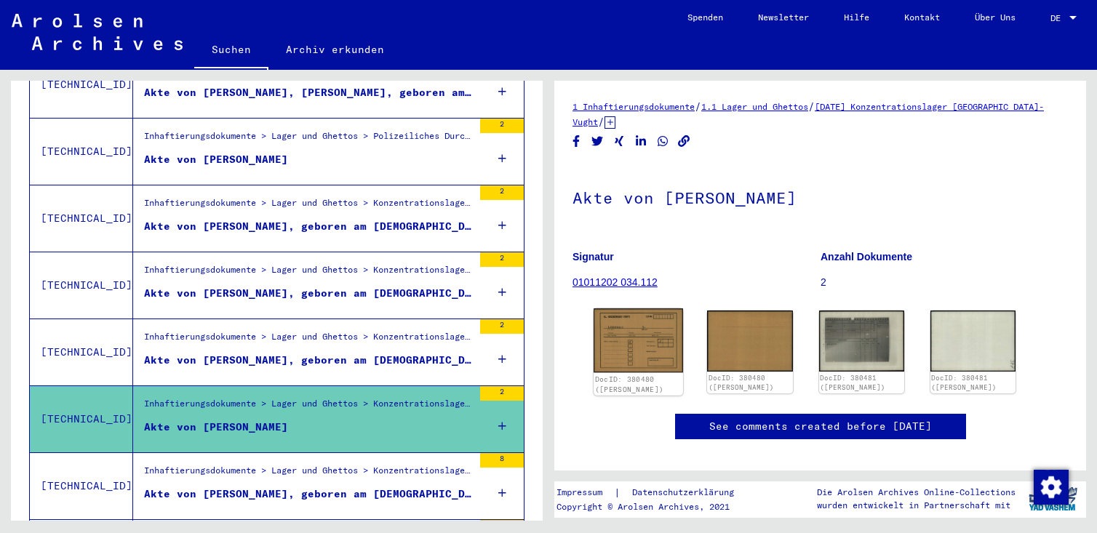
click at [659, 339] on img at bounding box center [637, 340] width 89 height 64
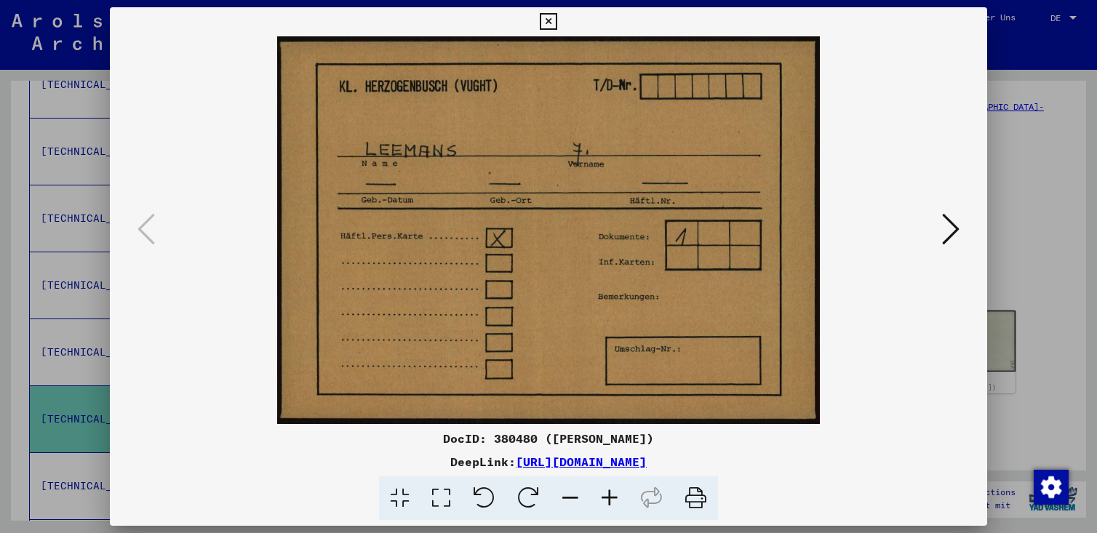
click at [953, 227] on icon at bounding box center [950, 229] width 17 height 35
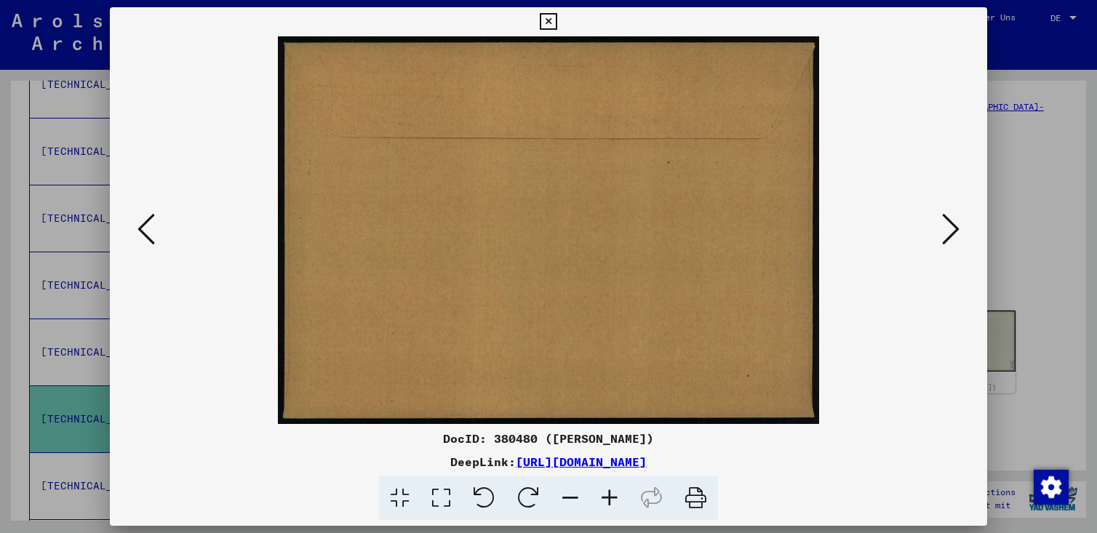
click at [953, 227] on icon at bounding box center [950, 229] width 17 height 35
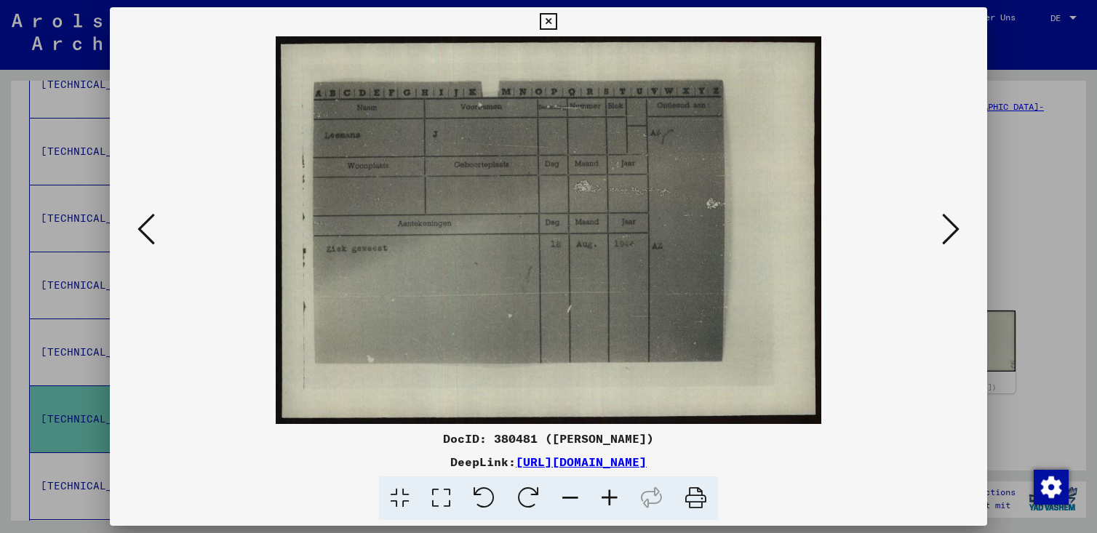
click at [953, 227] on icon at bounding box center [950, 229] width 17 height 35
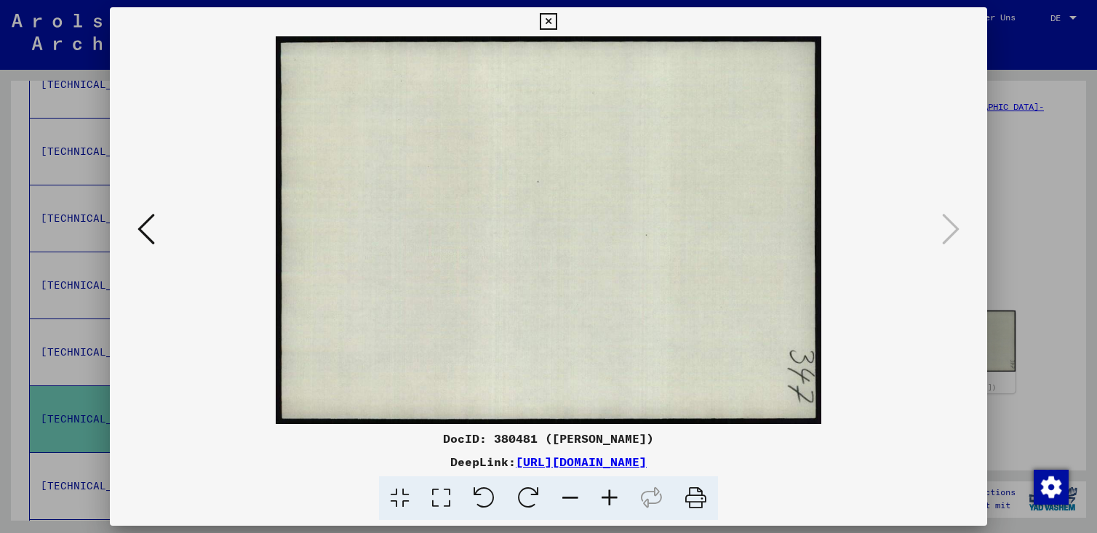
click at [545, 21] on icon at bounding box center [548, 21] width 17 height 17
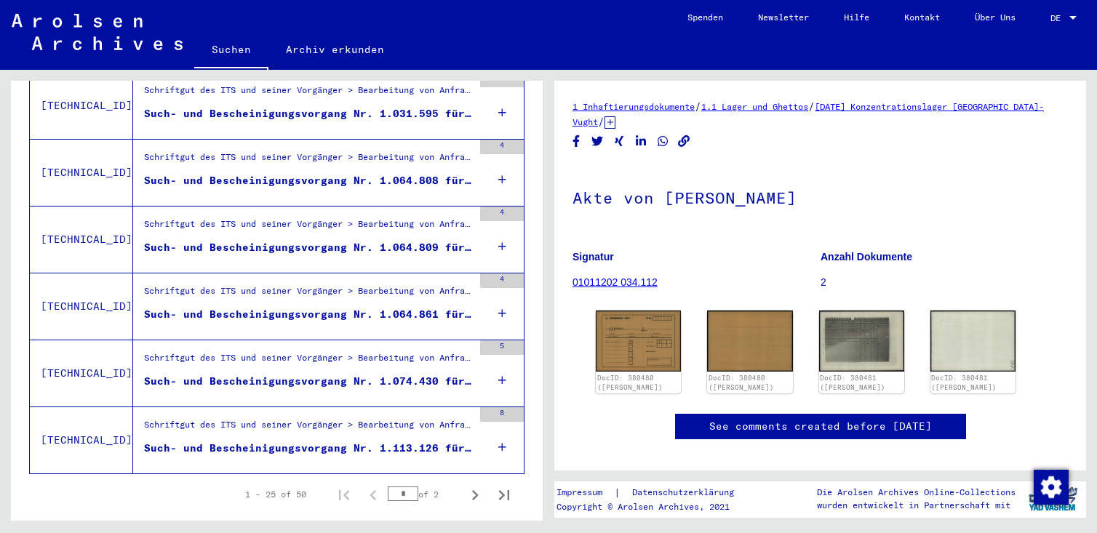
scroll to position [1594, 0]
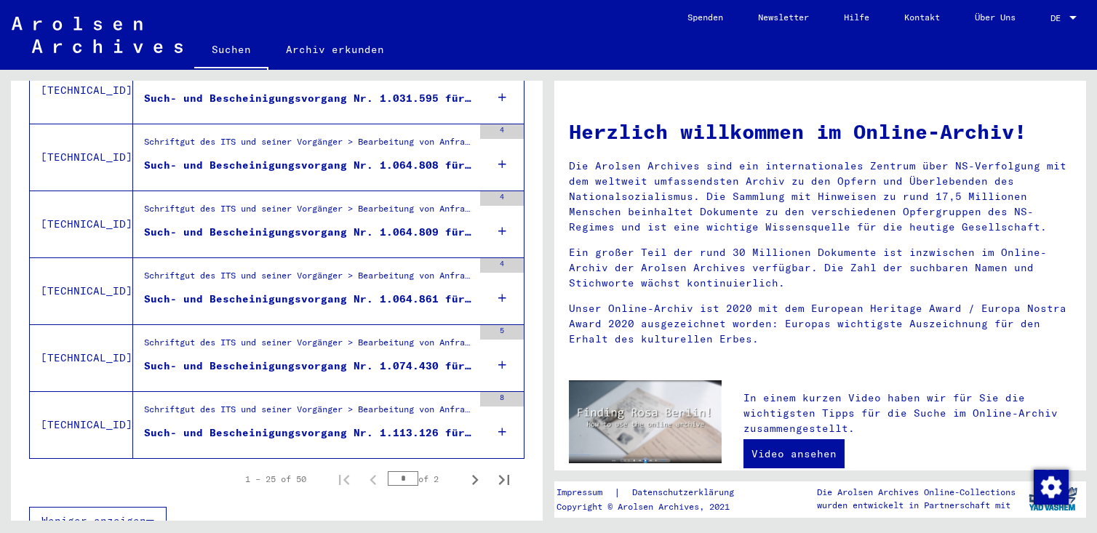
type input "*****"
